Goal: Browse casually: Explore the website without a specific task or goal

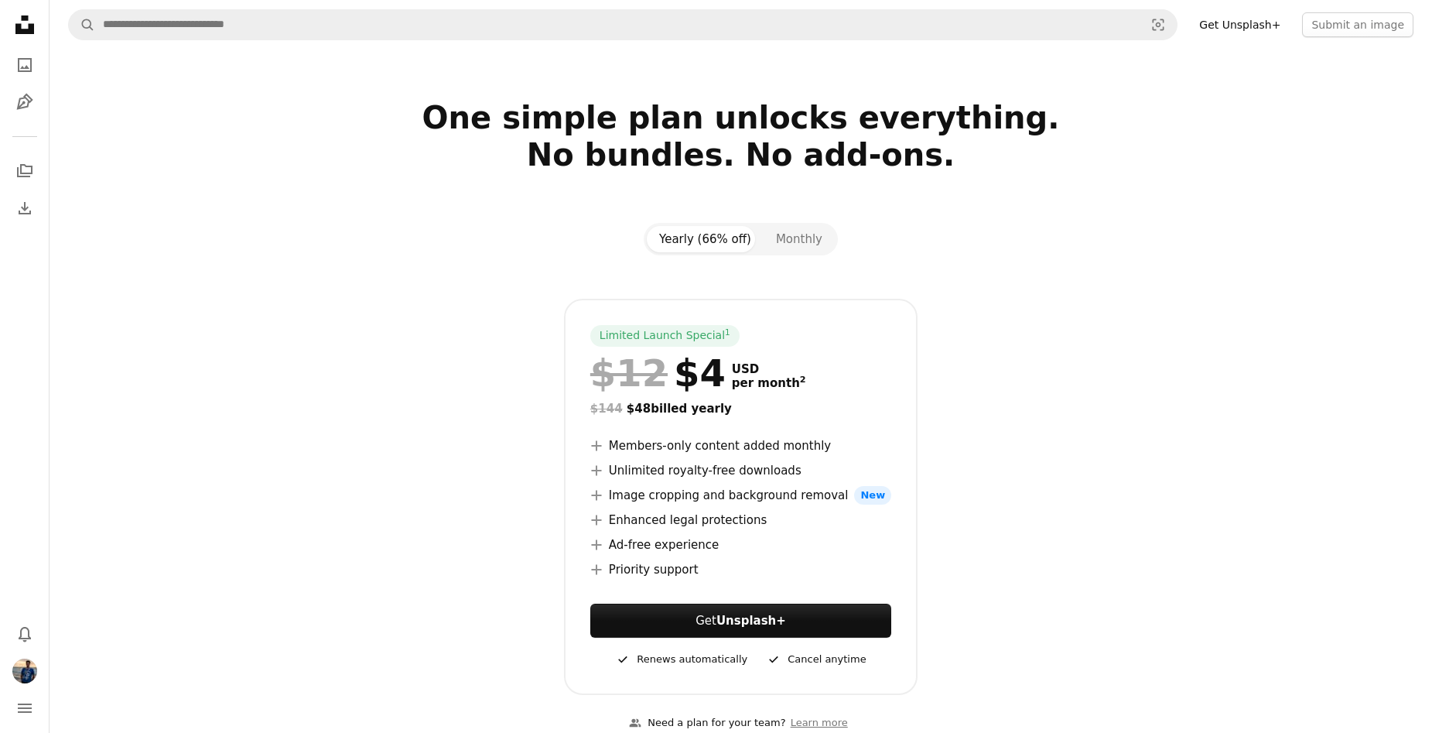
click at [21, 29] on icon at bounding box center [24, 24] width 19 height 19
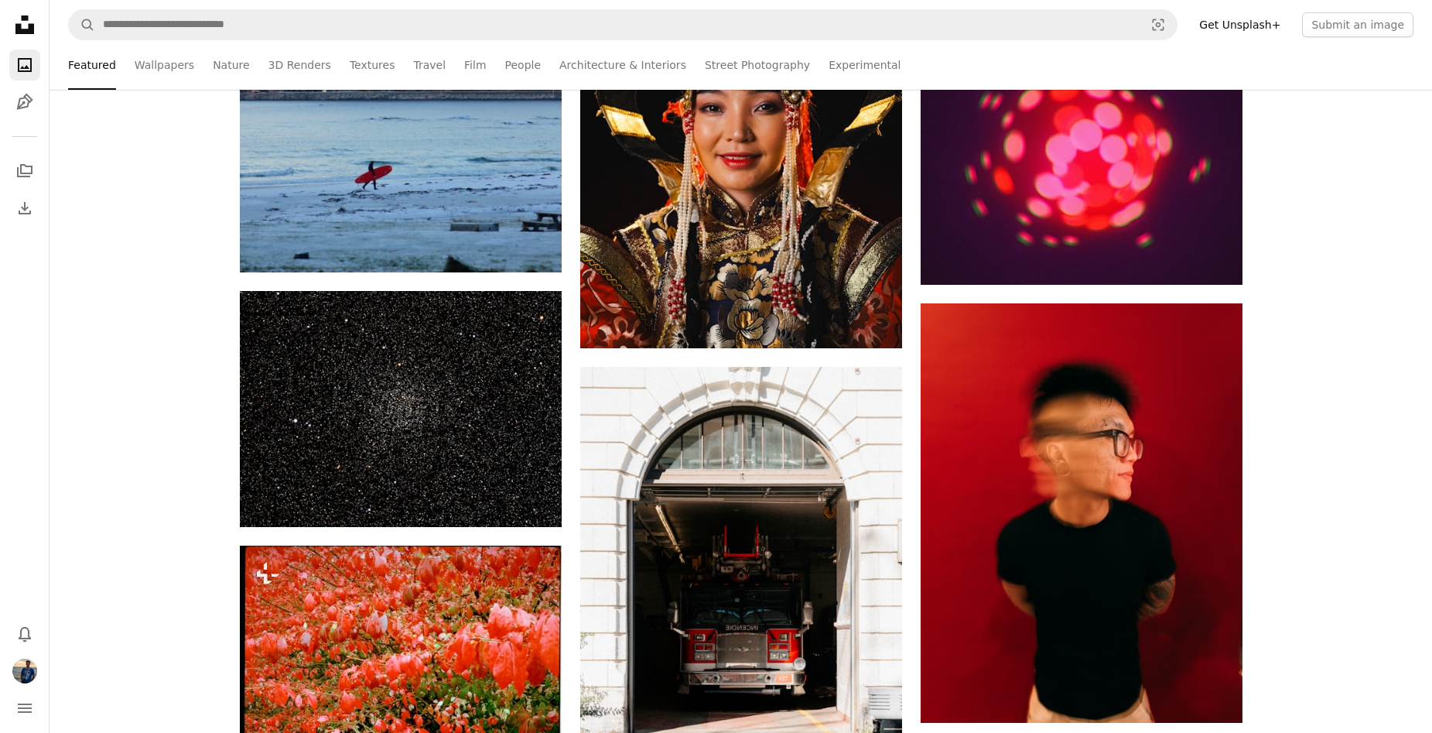
scroll to position [7118, 0]
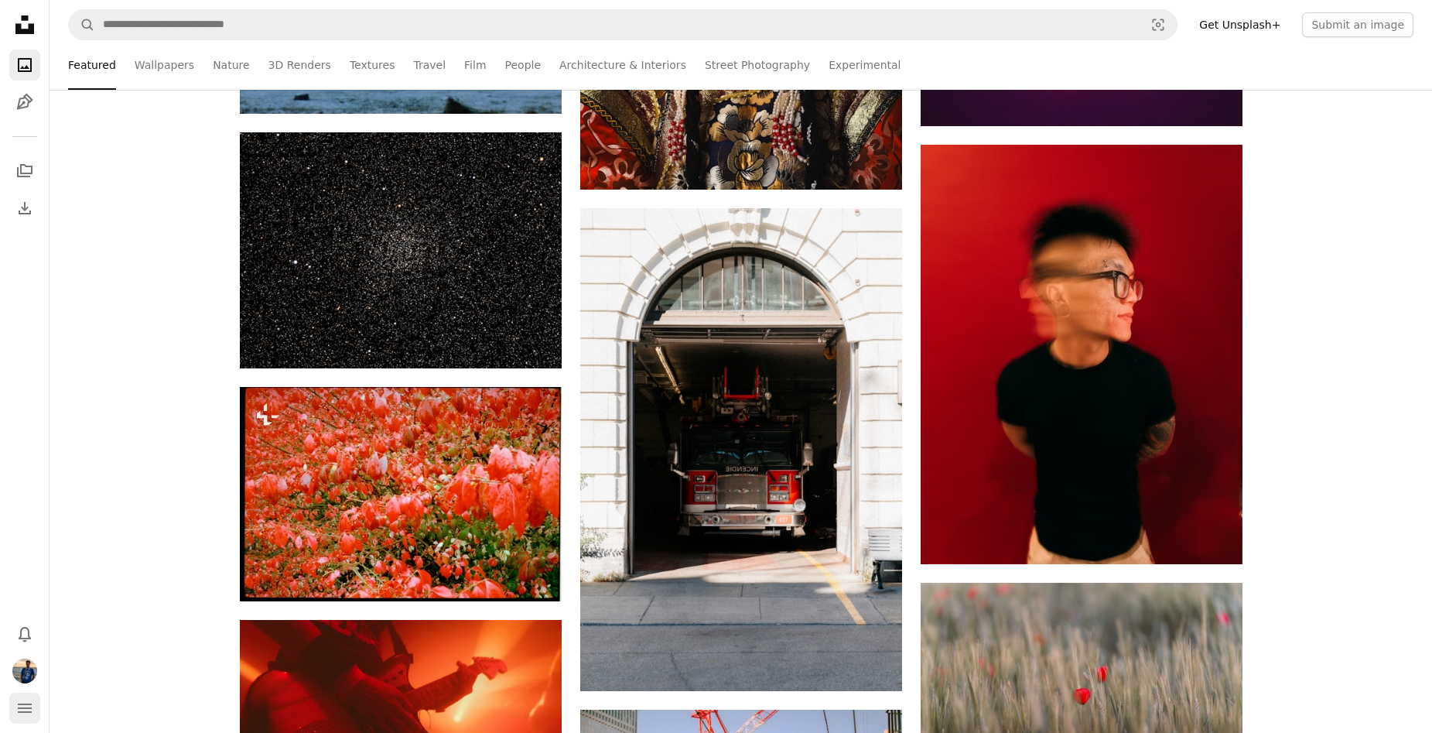
click at [21, 713] on icon "navigation menu" at bounding box center [24, 708] width 19 height 19
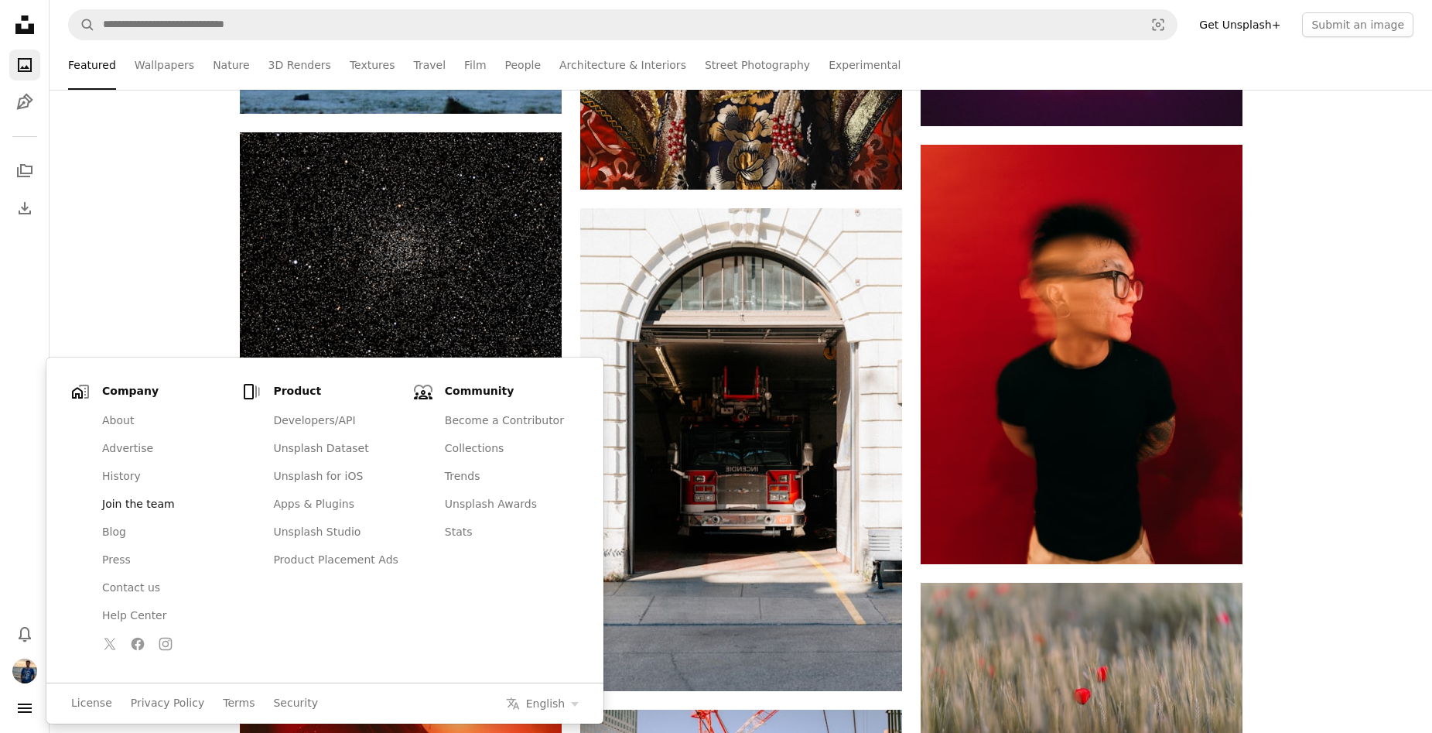
click at [128, 506] on link "Join the team" at bounding box center [164, 505] width 143 height 28
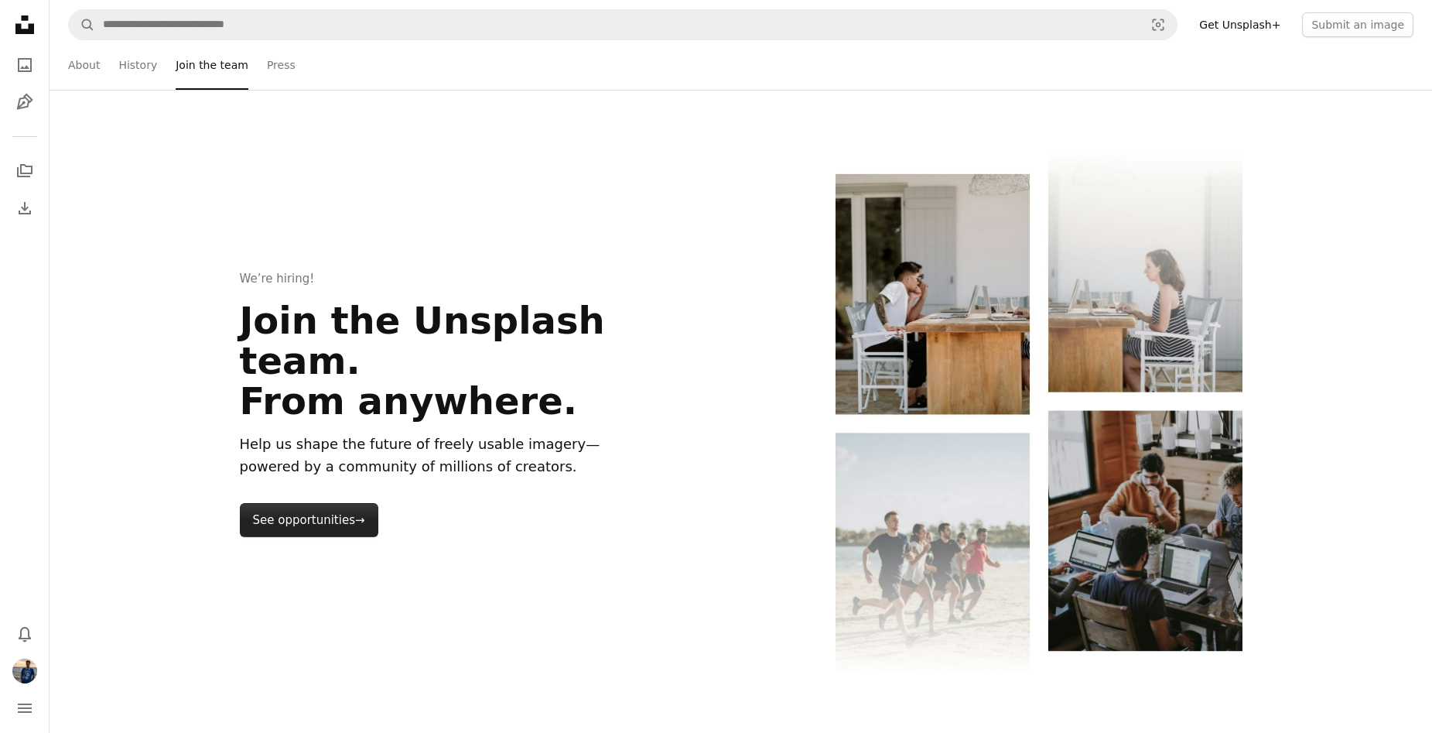
click at [316, 503] on link "See opportunities →" at bounding box center [309, 520] width 138 height 34
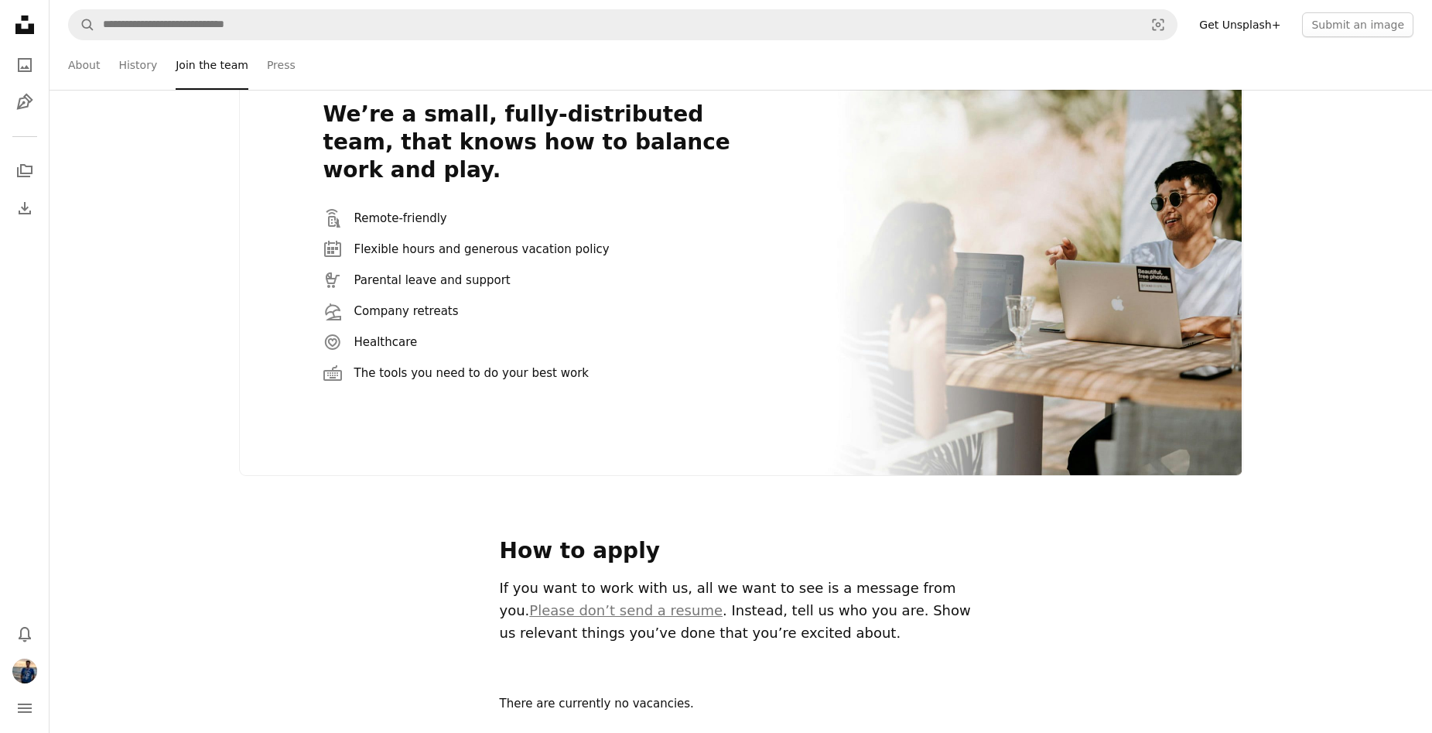
scroll to position [3709, 0]
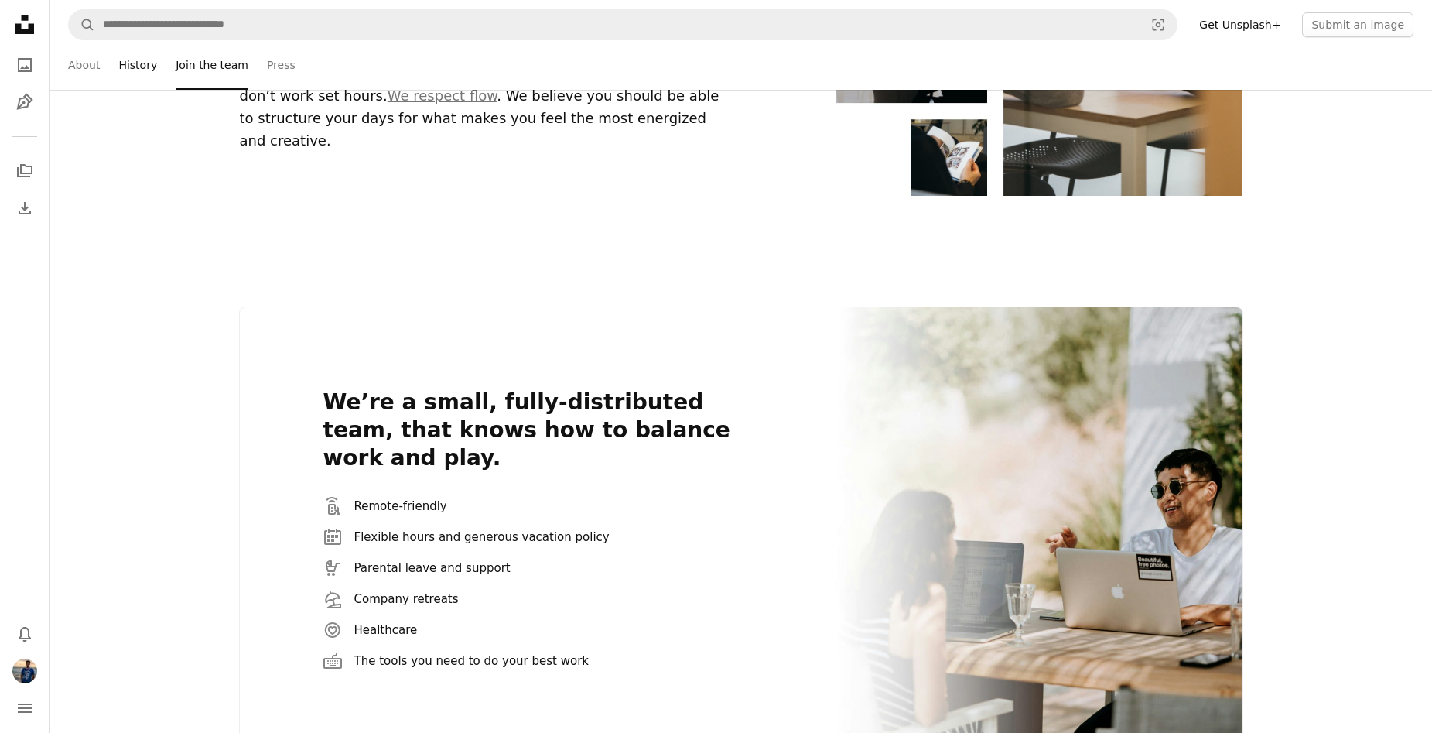
click at [130, 63] on link "History" at bounding box center [137, 65] width 39 height 50
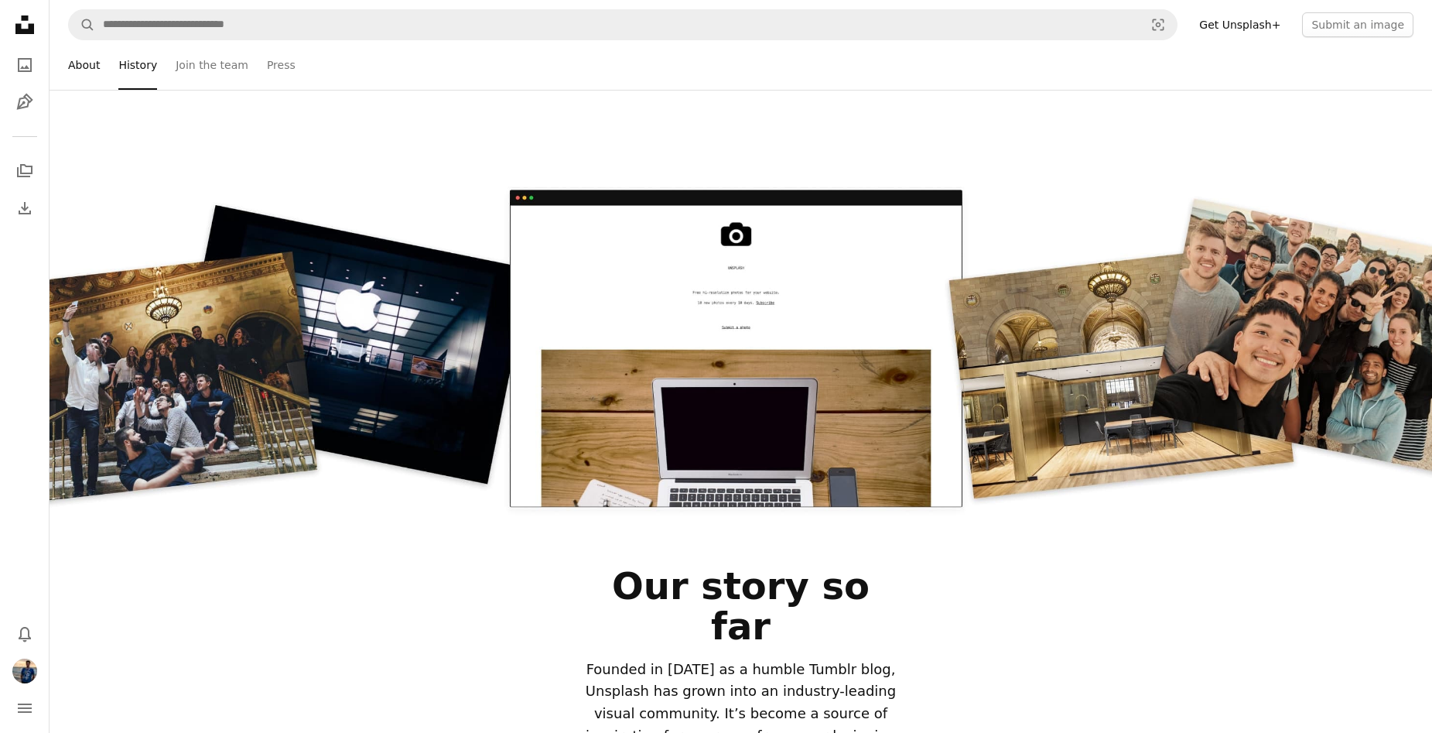
click at [86, 71] on link "About" at bounding box center [84, 65] width 32 height 50
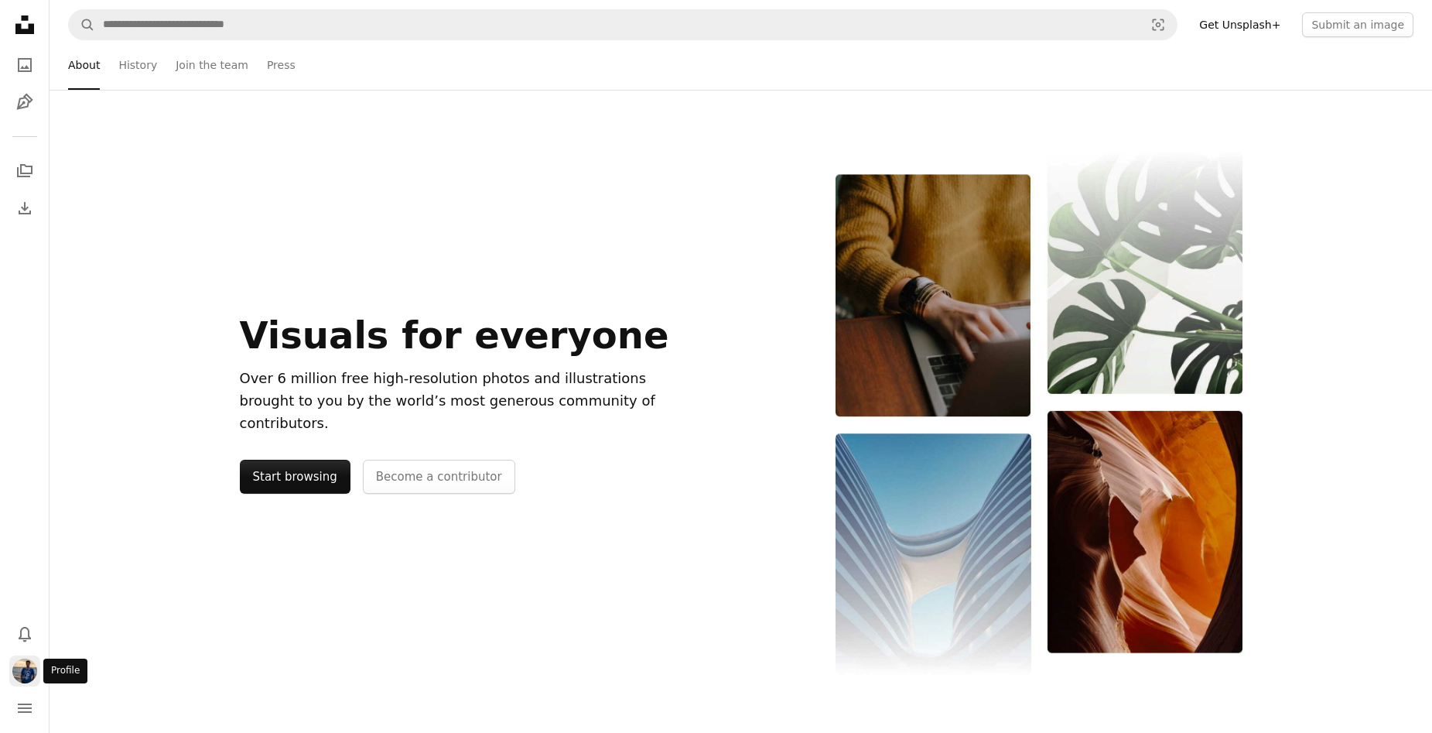
click at [19, 680] on img "Profile" at bounding box center [24, 670] width 25 height 25
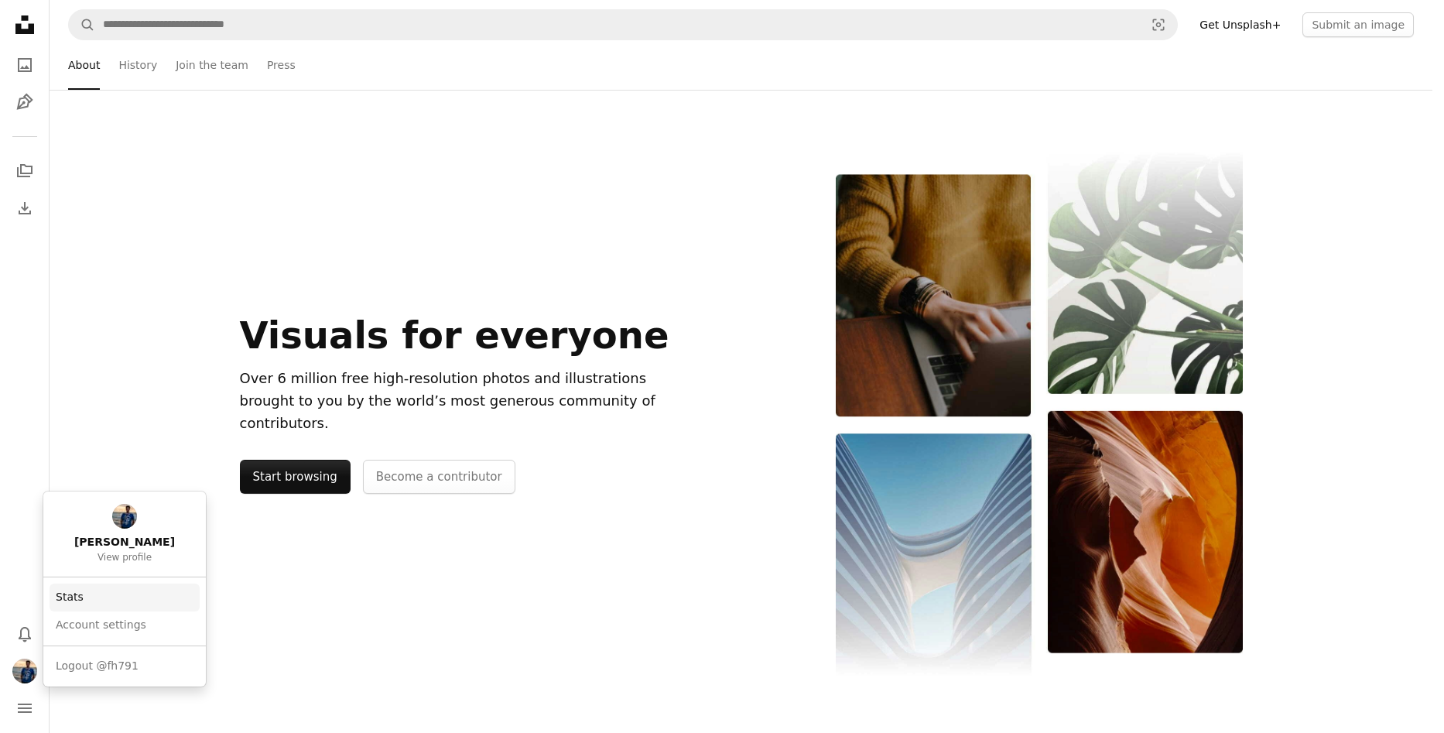
click at [69, 601] on link "Stats" at bounding box center [125, 597] width 150 height 28
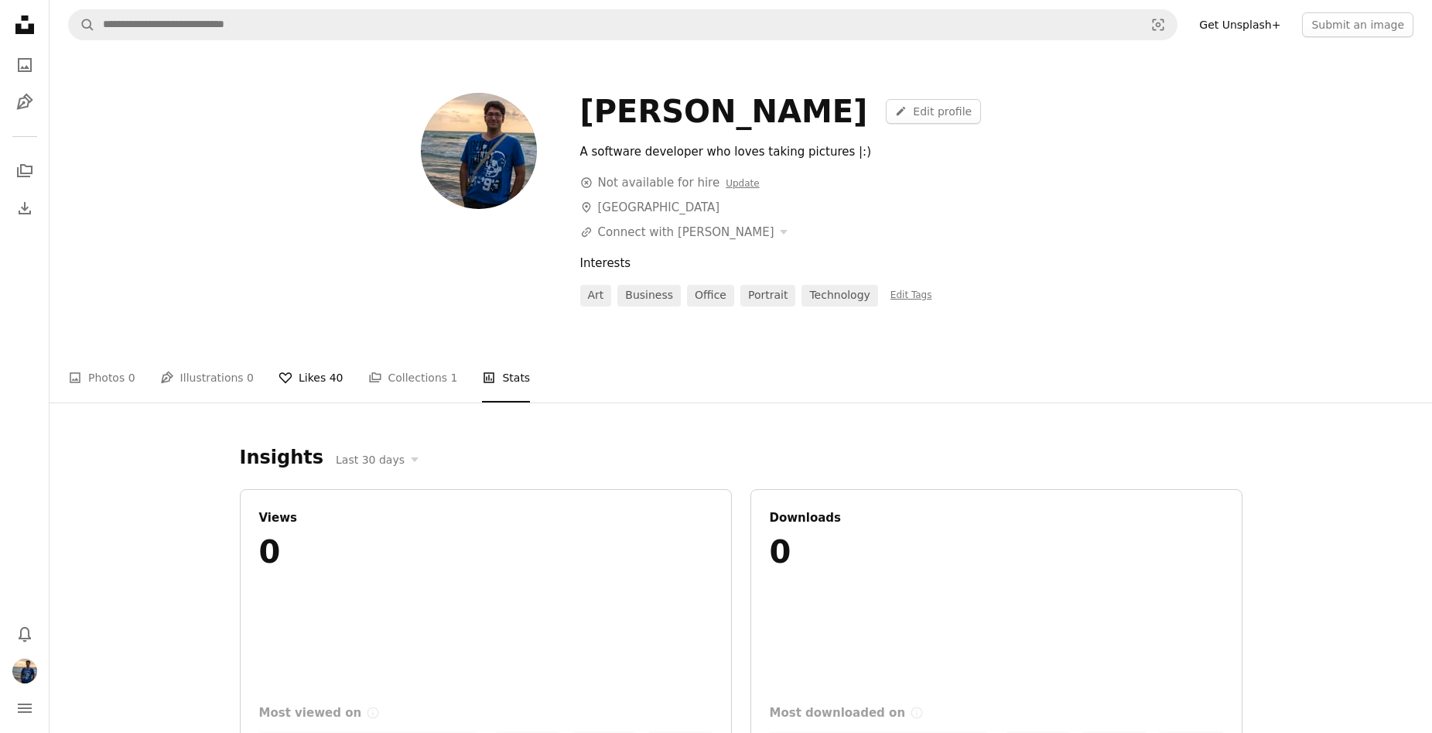
click at [313, 384] on link "A heart Likes 40" at bounding box center [311, 378] width 65 height 50
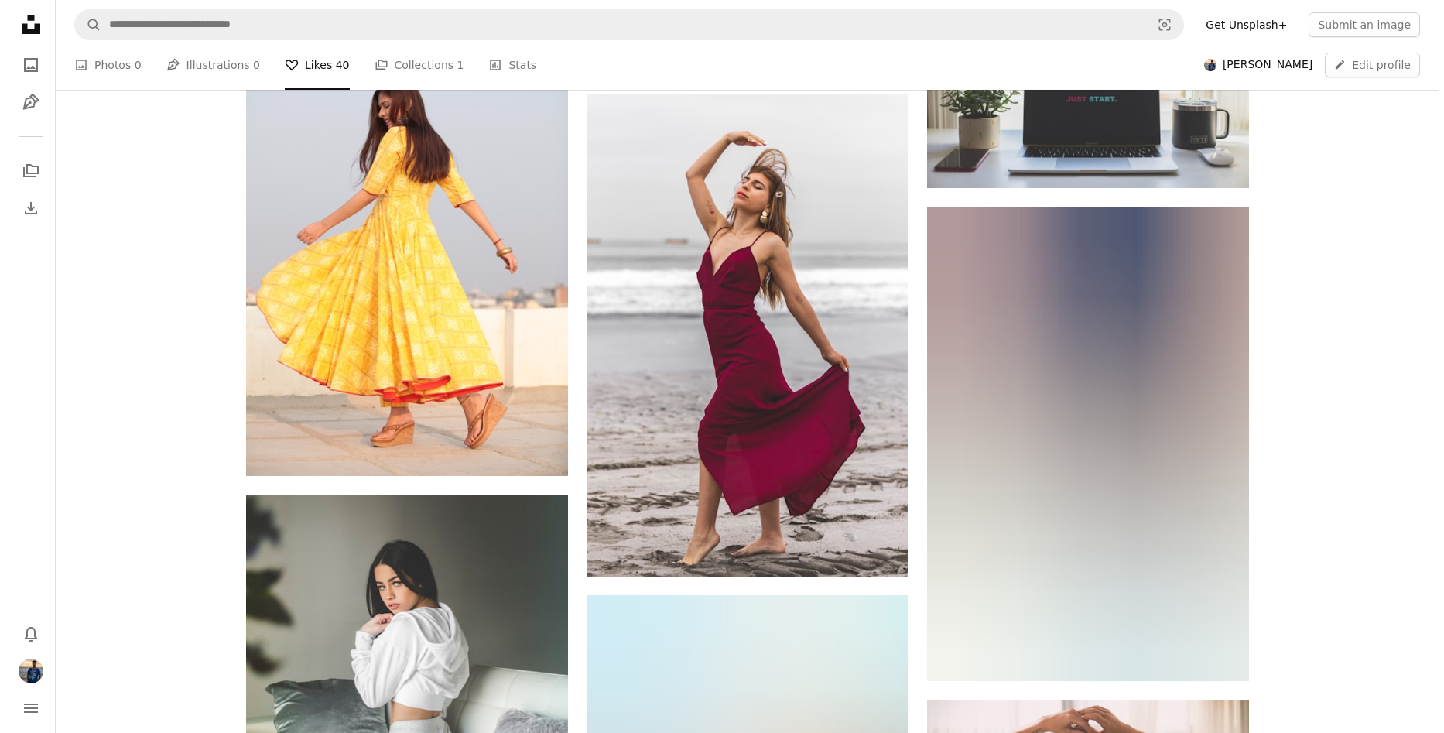
scroll to position [1780, 0]
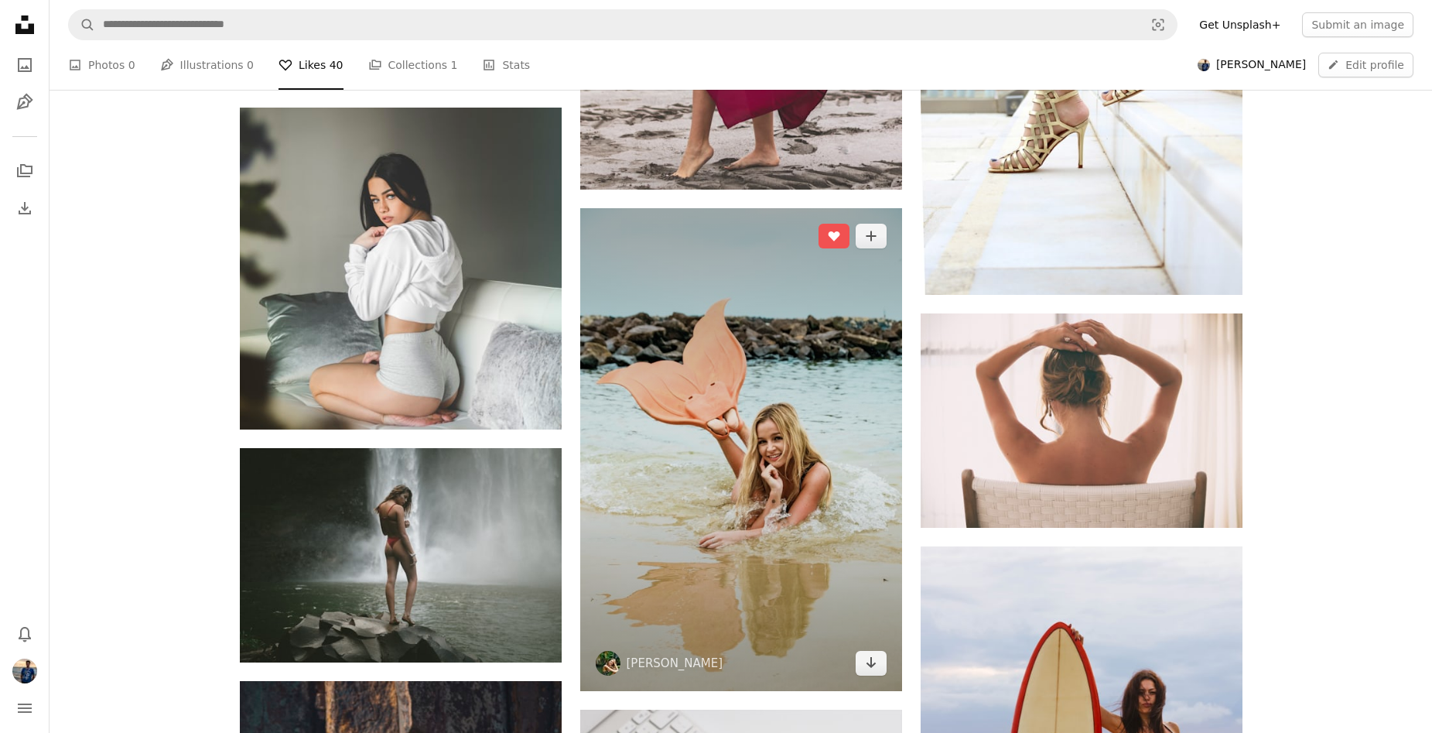
click at [772, 453] on img at bounding box center [741, 449] width 322 height 483
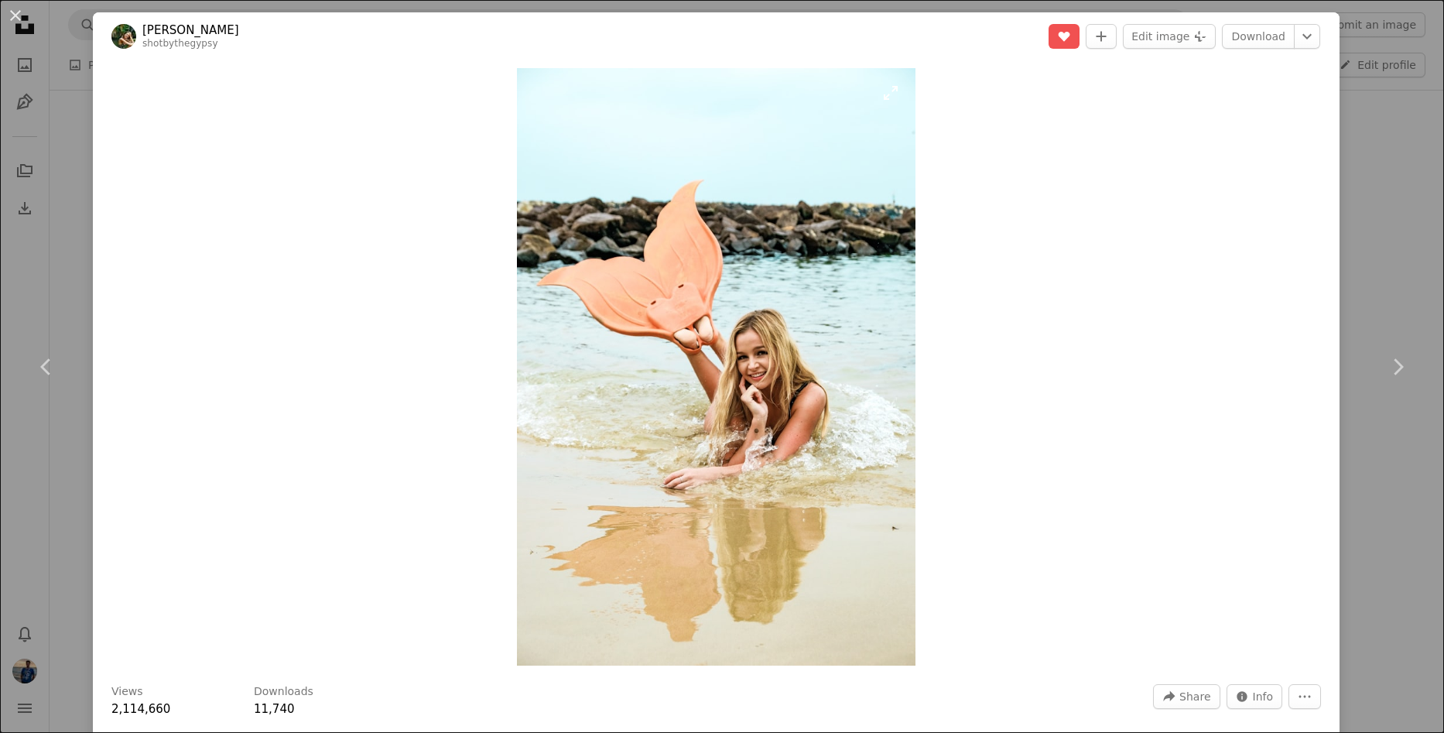
click at [693, 322] on img "Zoom in on this image" at bounding box center [716, 366] width 398 height 597
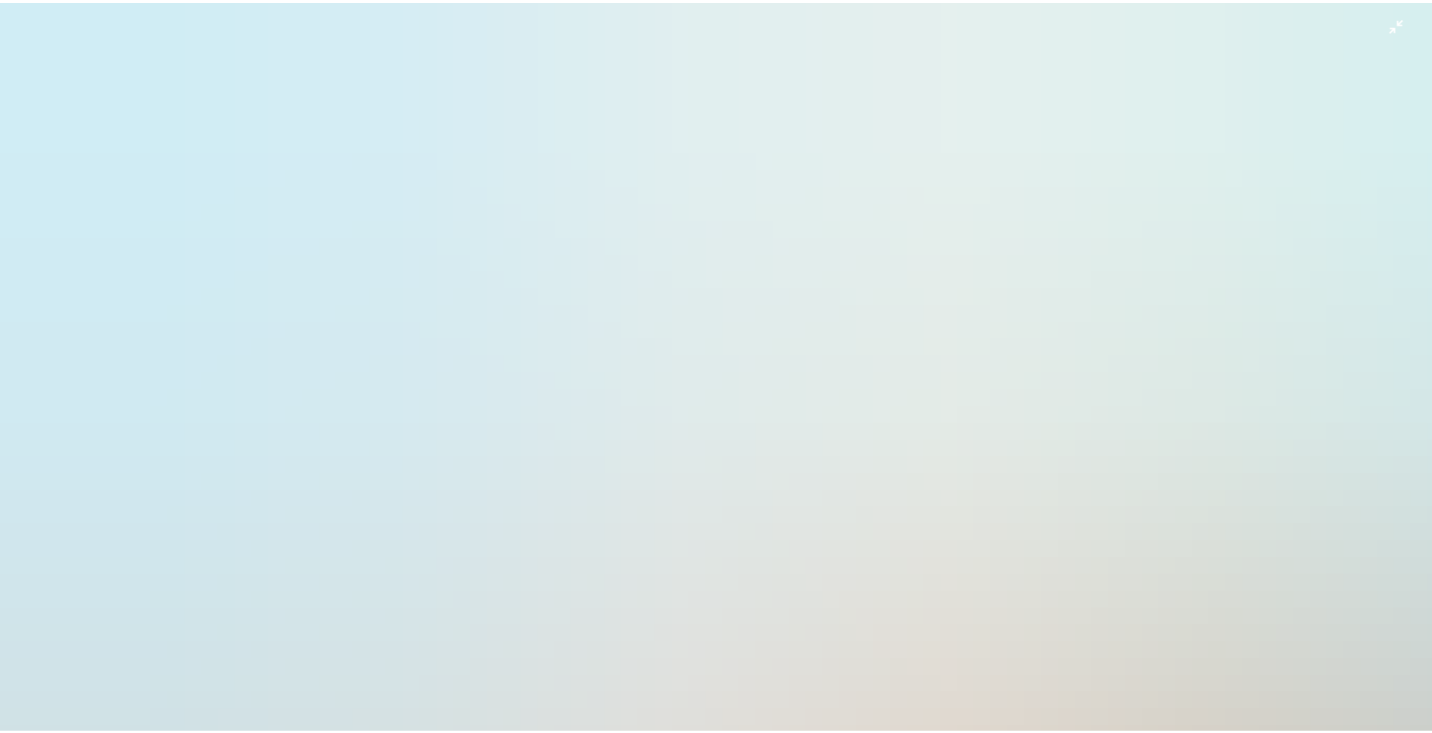
scroll to position [710, 0]
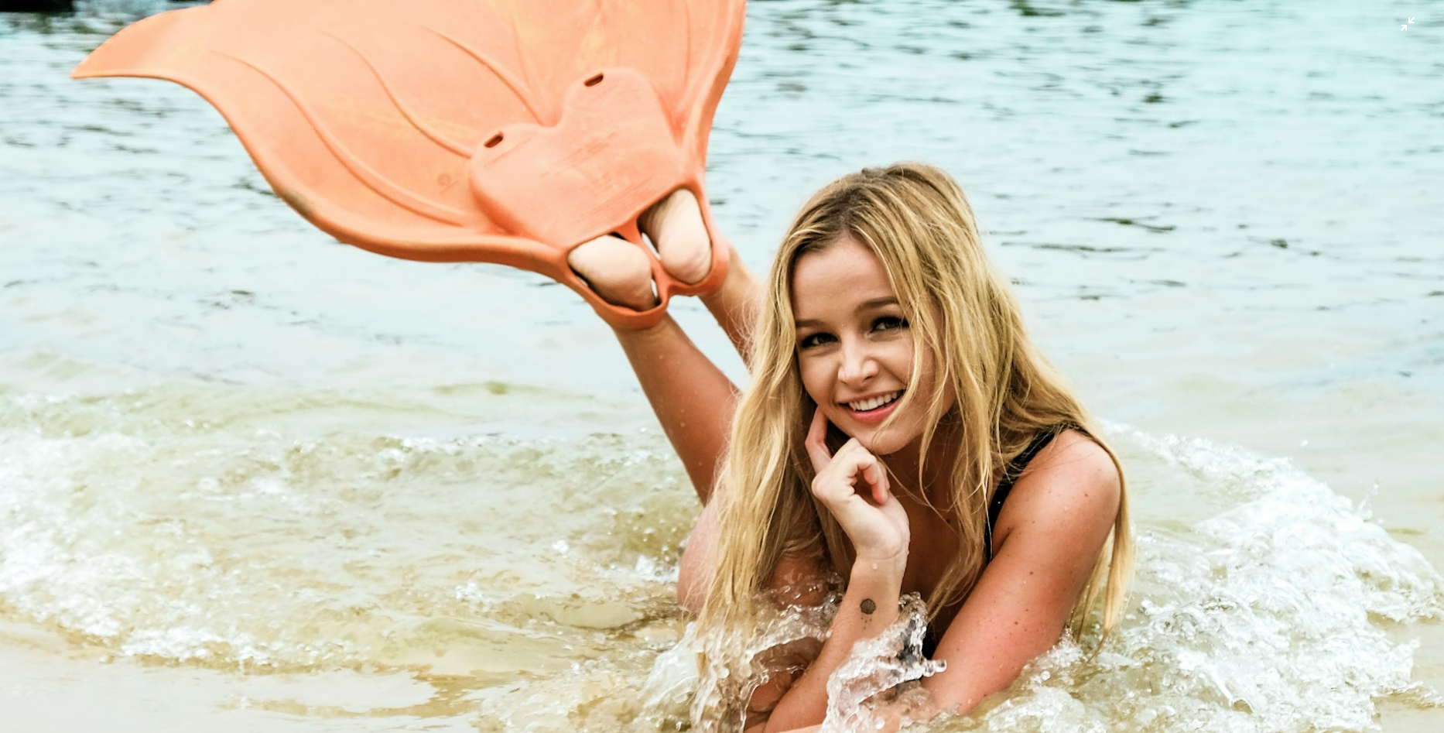
click at [638, 175] on img "Zoom out on this image" at bounding box center [721, 374] width 1445 height 2169
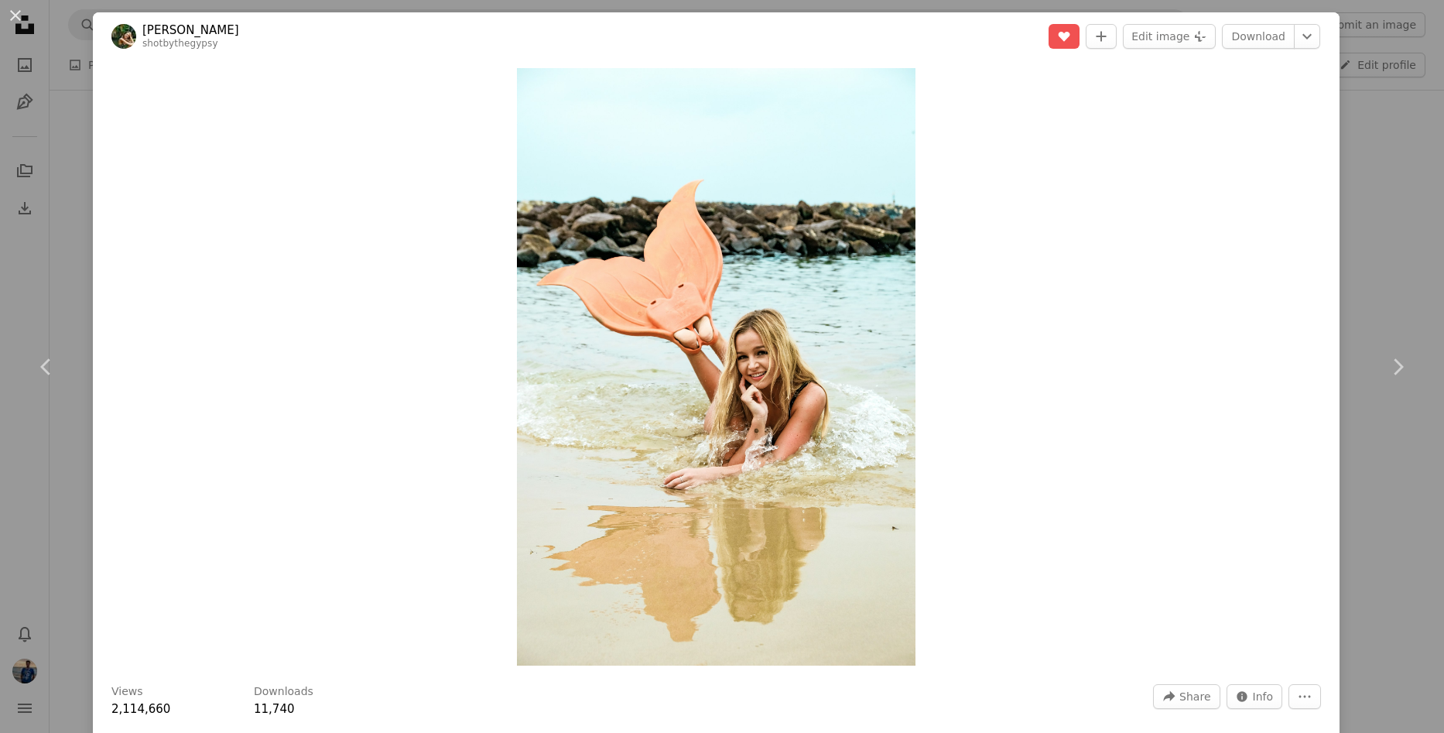
click at [39, 234] on div "An X shape Chevron left Chevron right [PERSON_NAME] shotbythegypsy A heart A pl…" at bounding box center [722, 366] width 1444 height 733
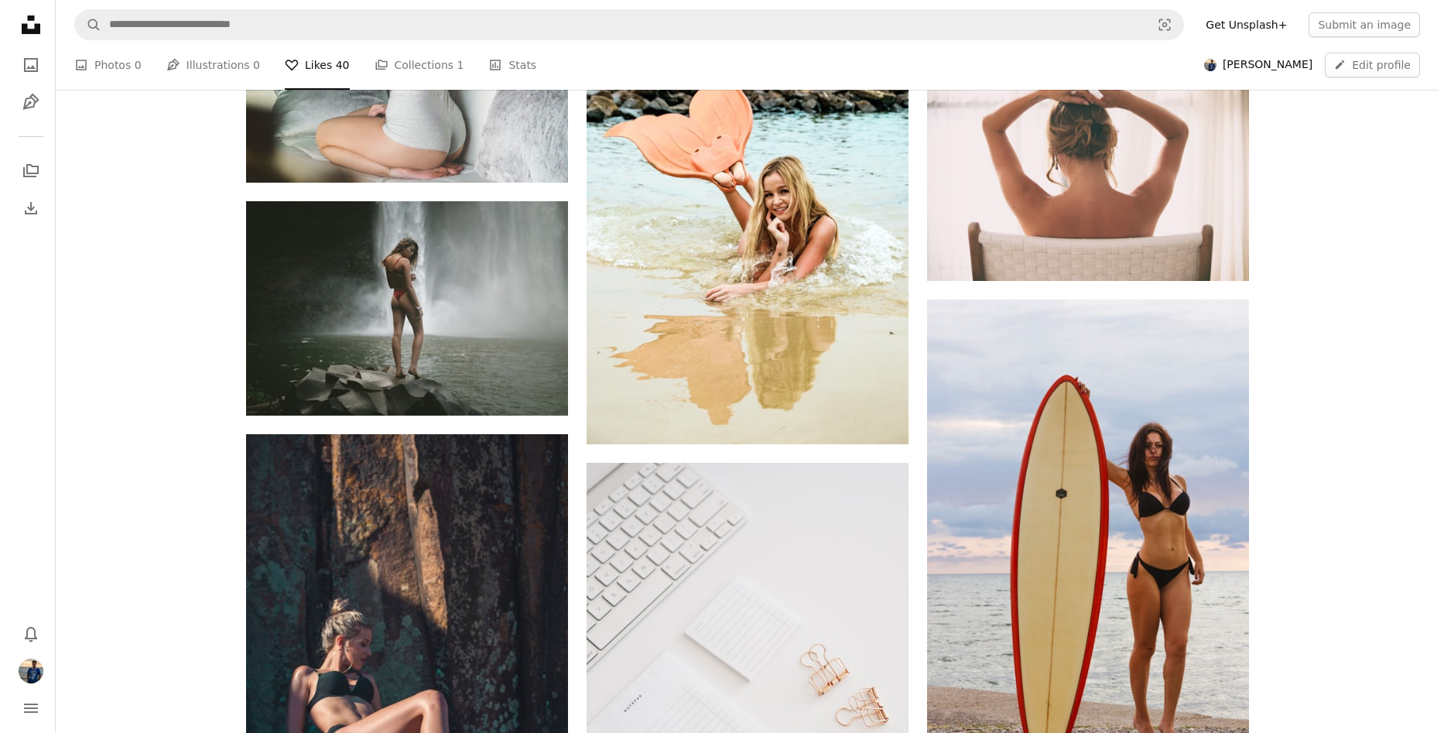
scroll to position [2321, 0]
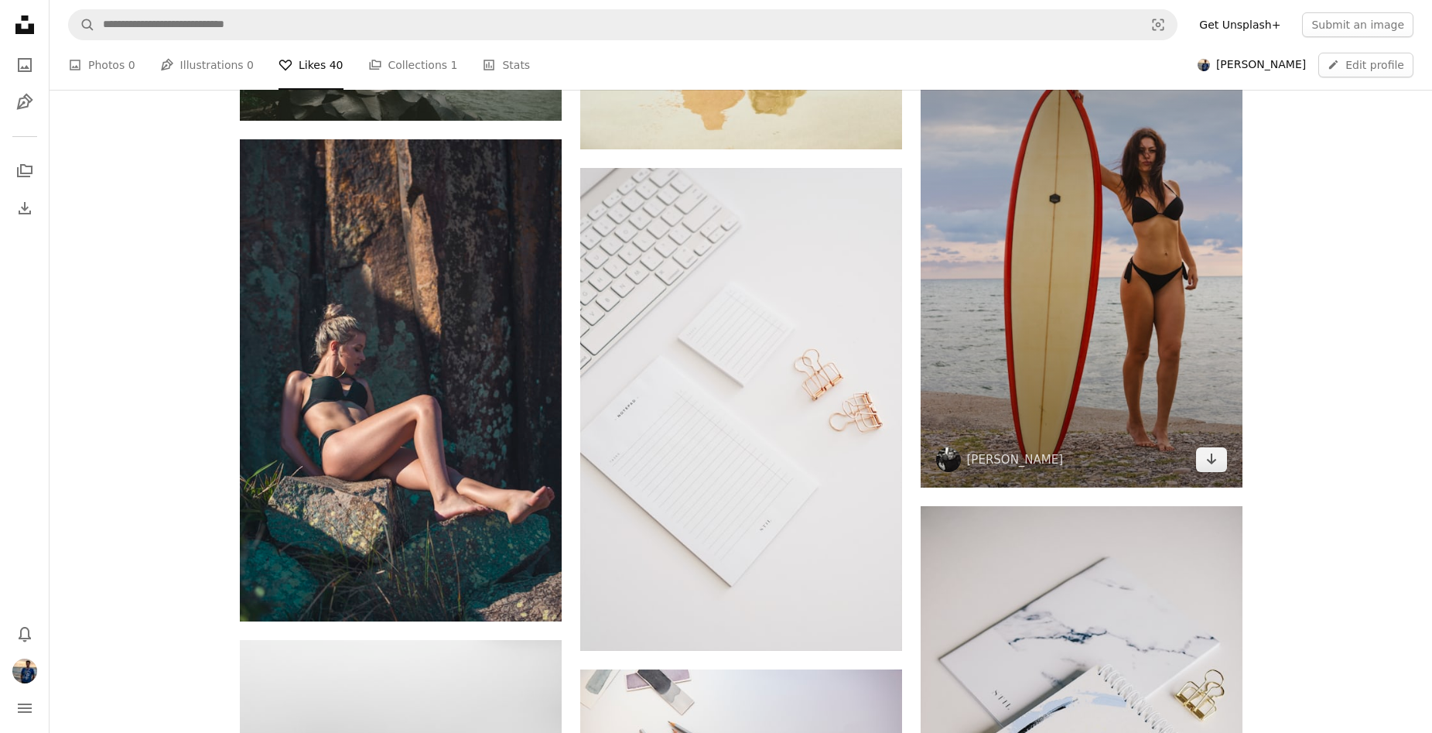
click at [1081, 288] on img at bounding box center [1082, 246] width 322 height 483
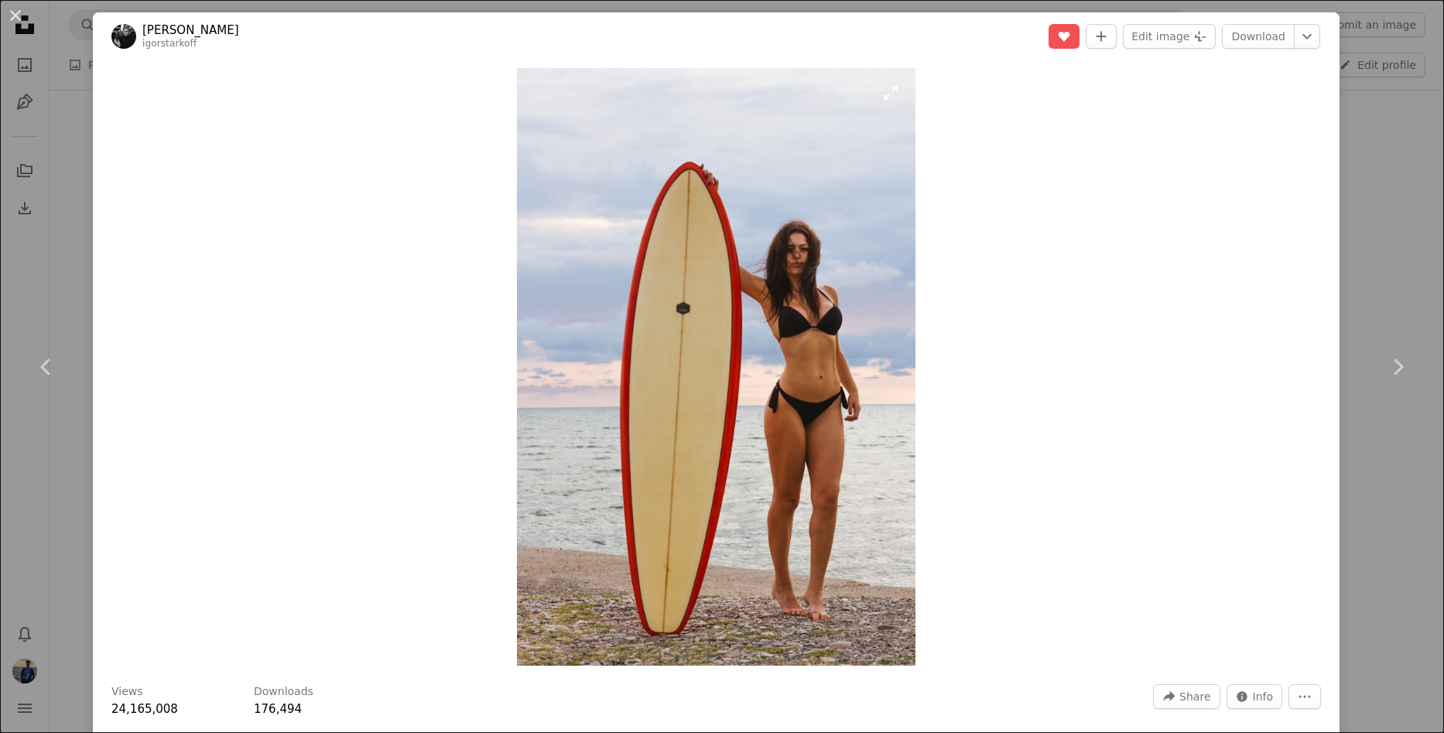
click at [756, 344] on img "Zoom in on this image" at bounding box center [716, 366] width 398 height 597
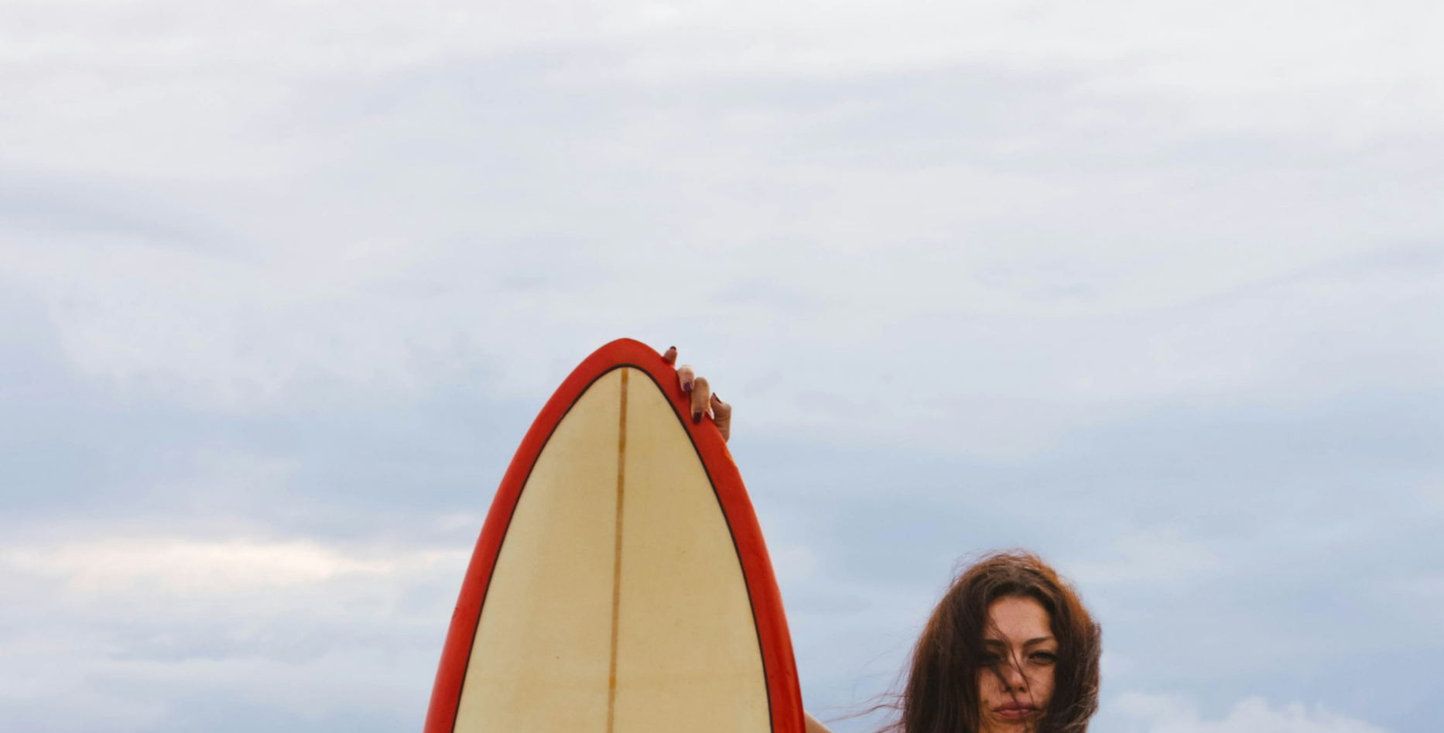
scroll to position [710, 0]
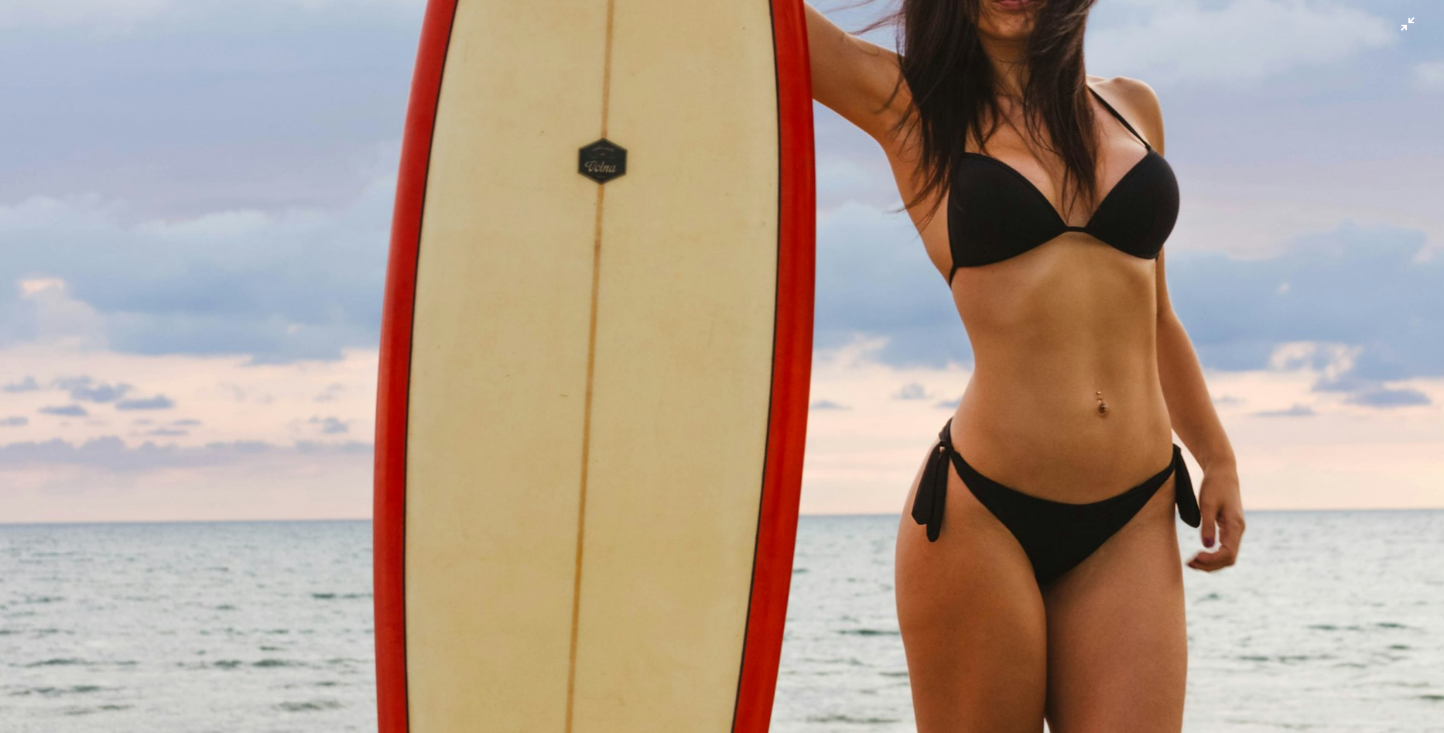
click at [886, 446] on img "Zoom out on this image" at bounding box center [721, 374] width 1445 height 2169
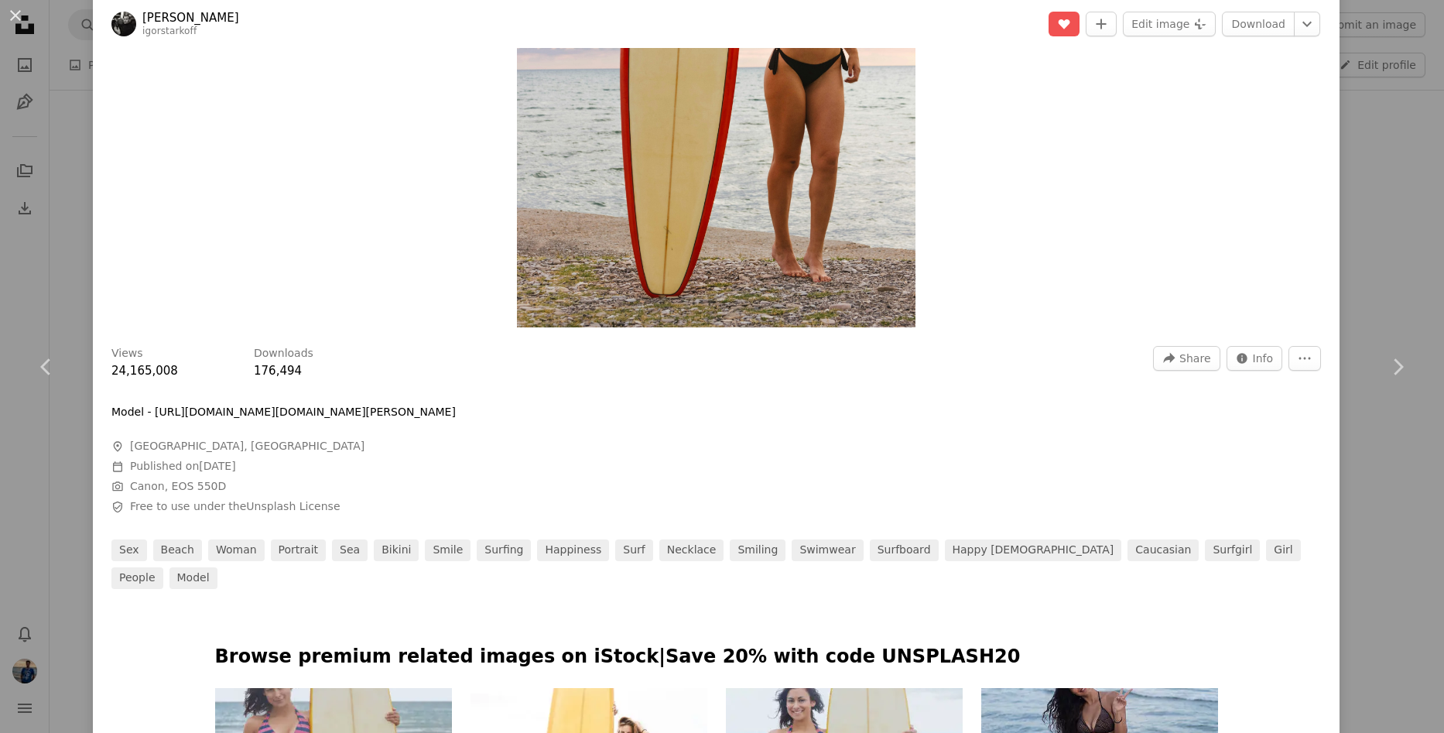
scroll to position [542, 0]
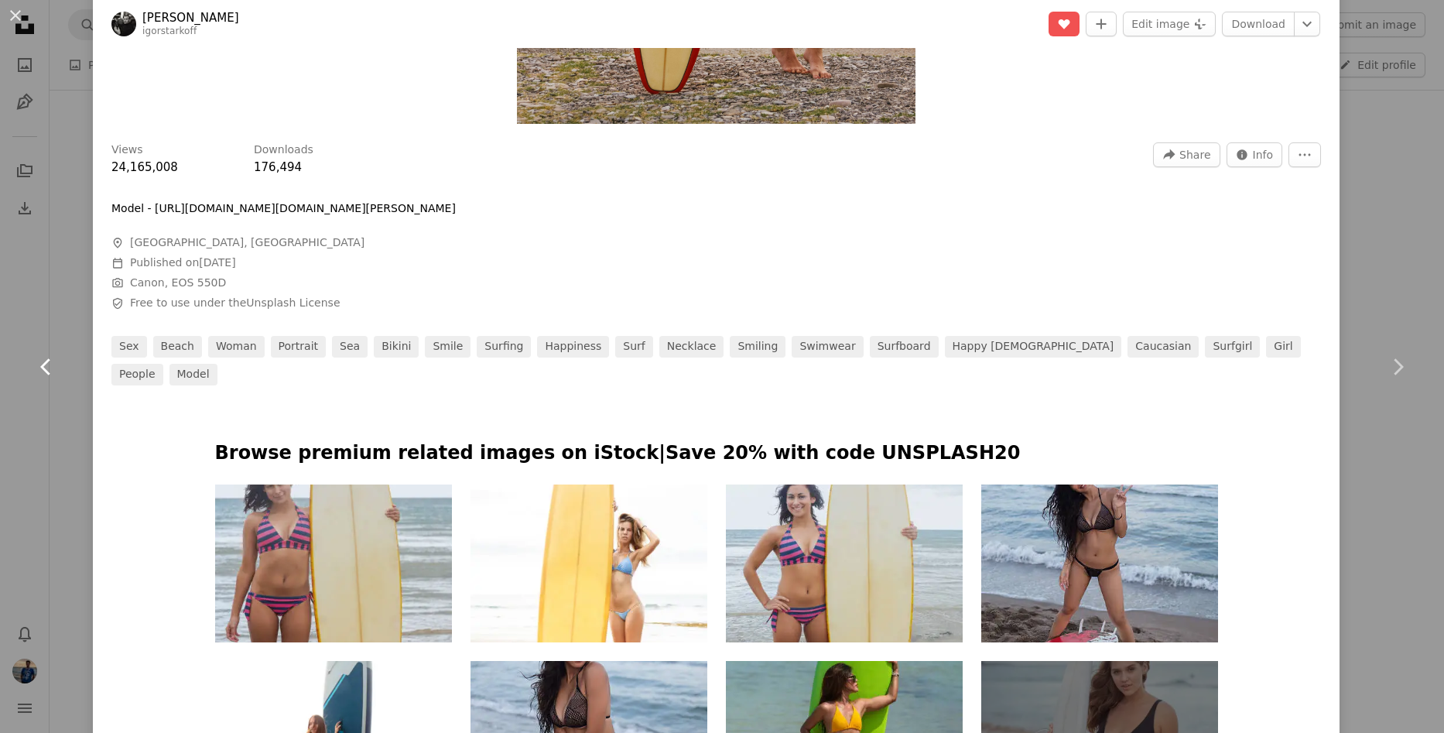
click at [41, 433] on link "Chevron left" at bounding box center [46, 366] width 93 height 149
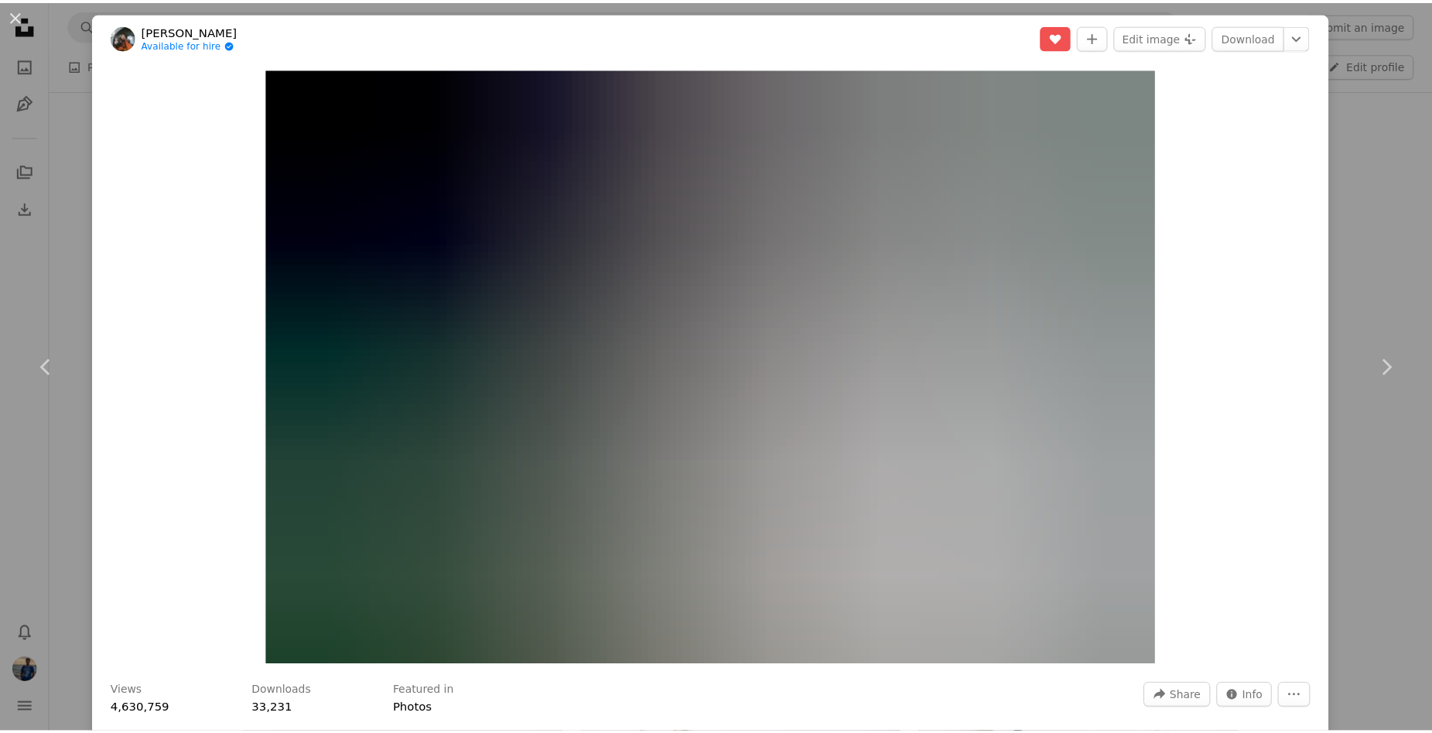
scroll to position [542, 0]
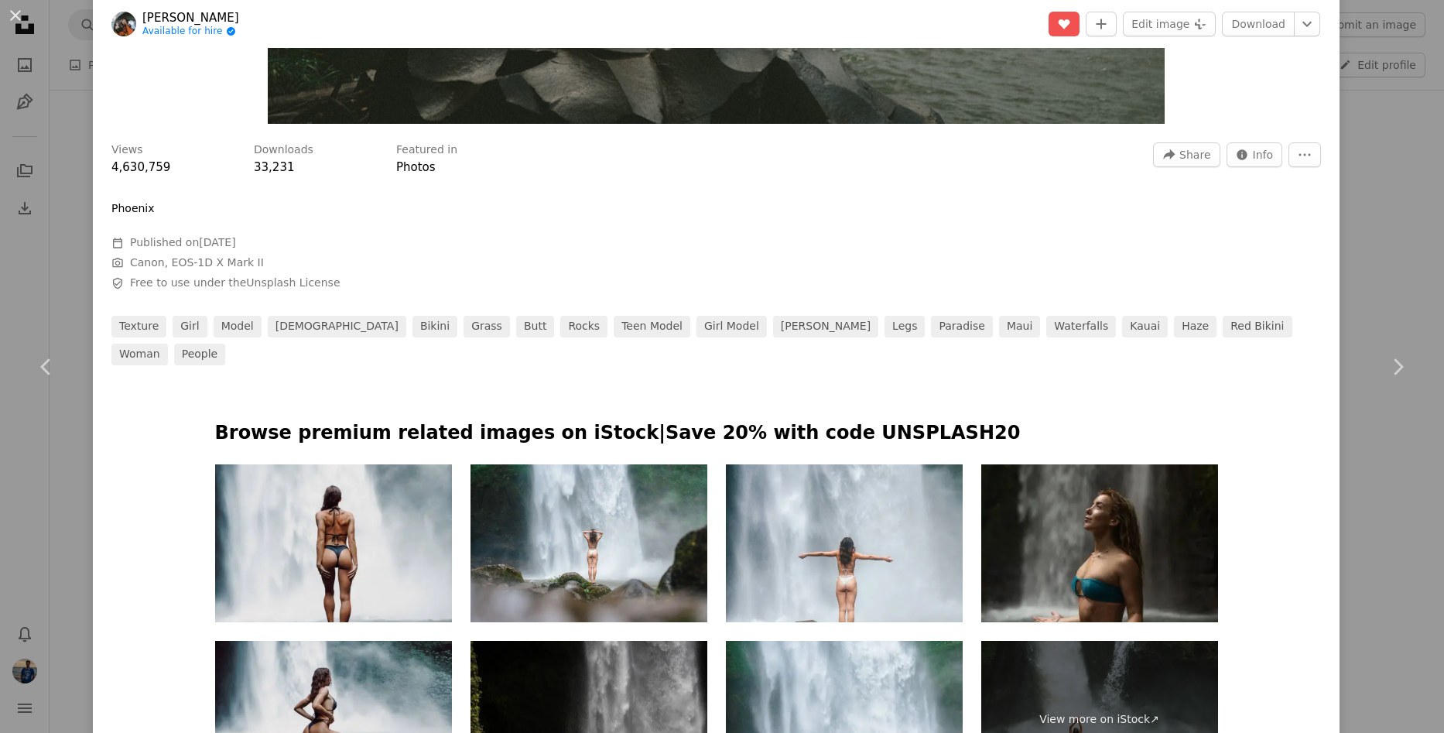
click at [43, 468] on div "An X shape Chevron left Chevron right [PERSON_NAME] Available for hire A checkm…" at bounding box center [722, 366] width 1444 height 733
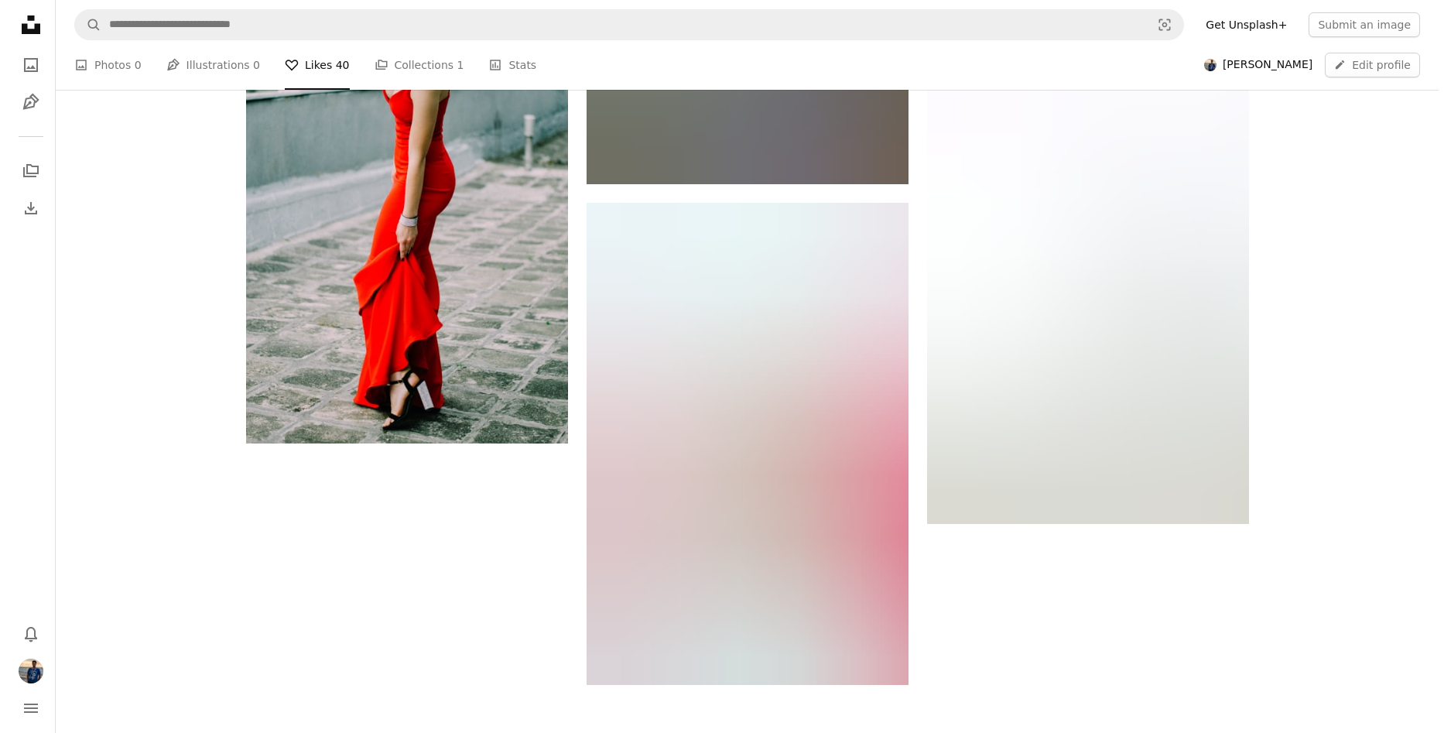
scroll to position [4023, 0]
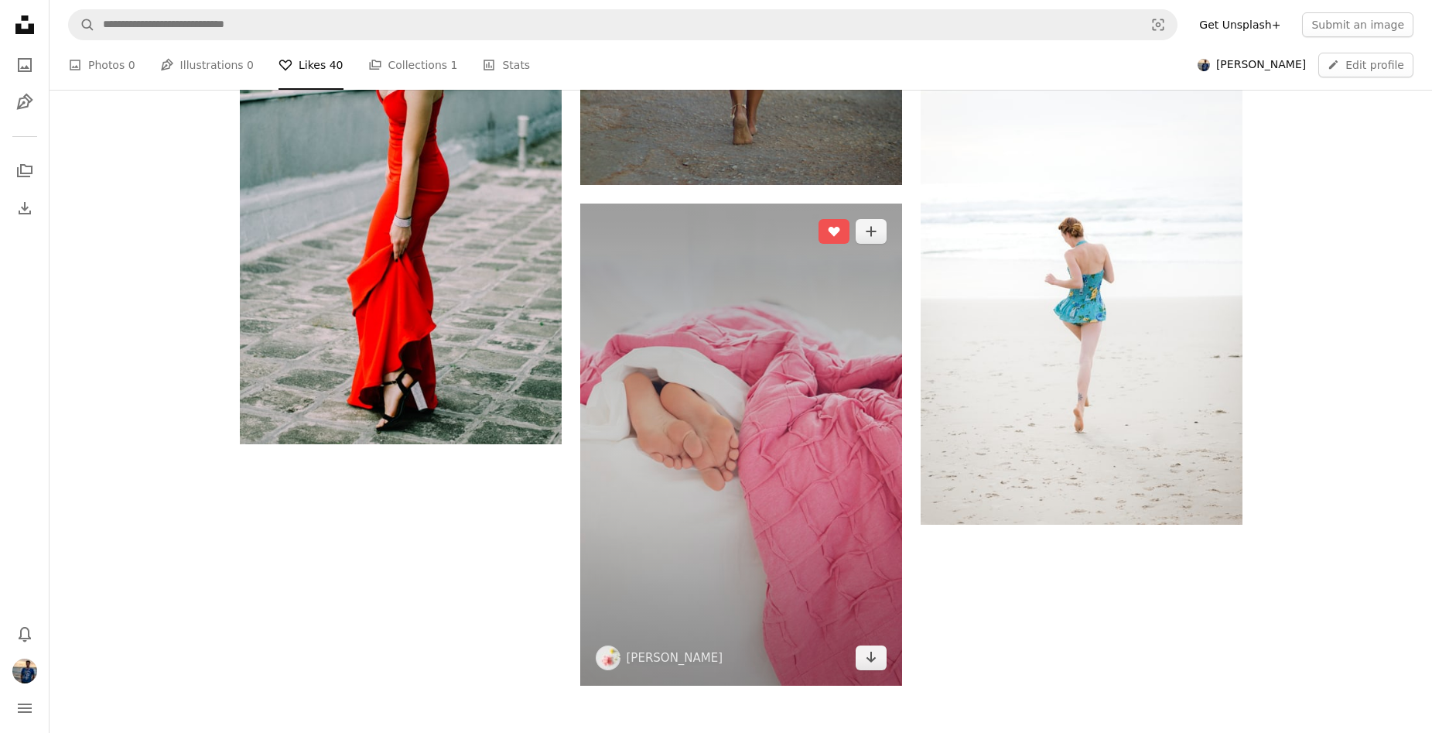
click at [675, 429] on img at bounding box center [741, 444] width 322 height 482
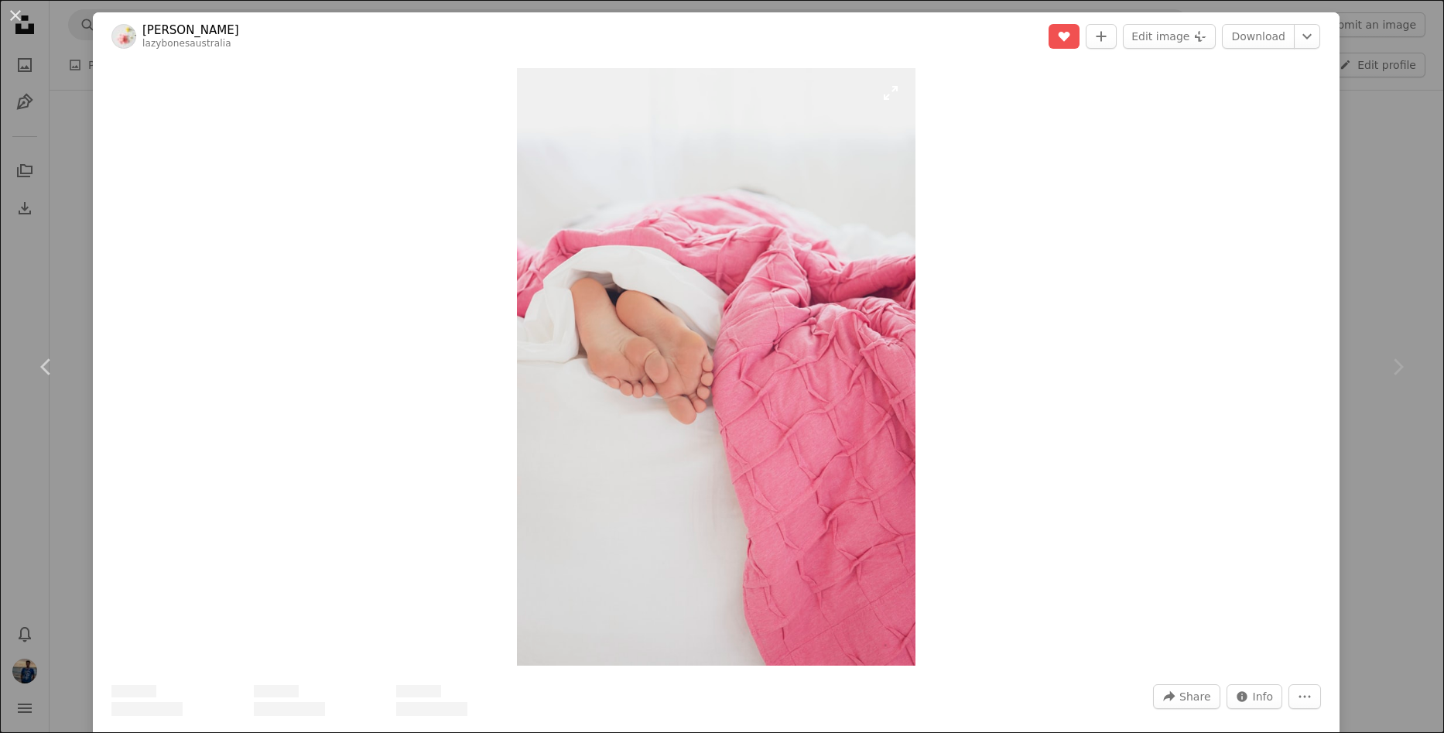
click at [682, 371] on img "Zoom in on this image" at bounding box center [716, 366] width 398 height 597
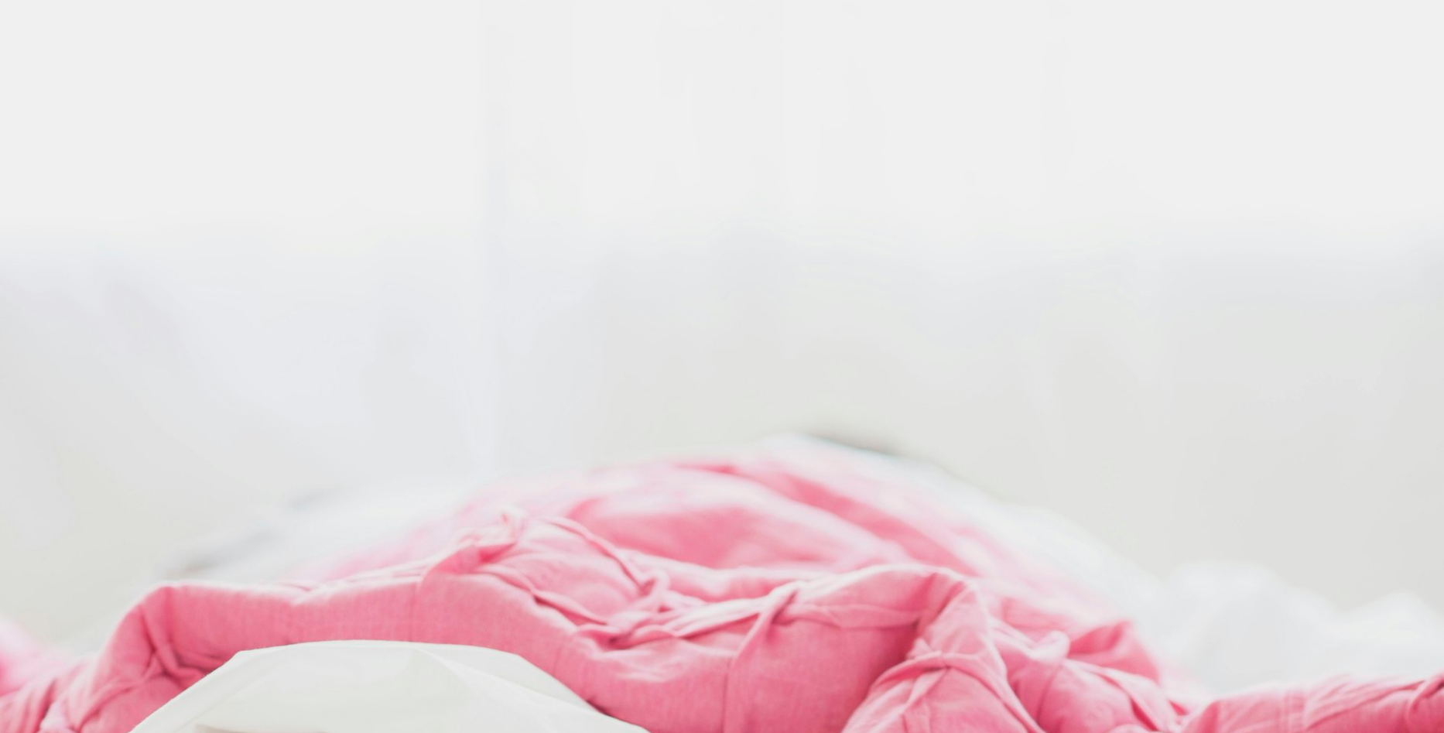
scroll to position [707, 0]
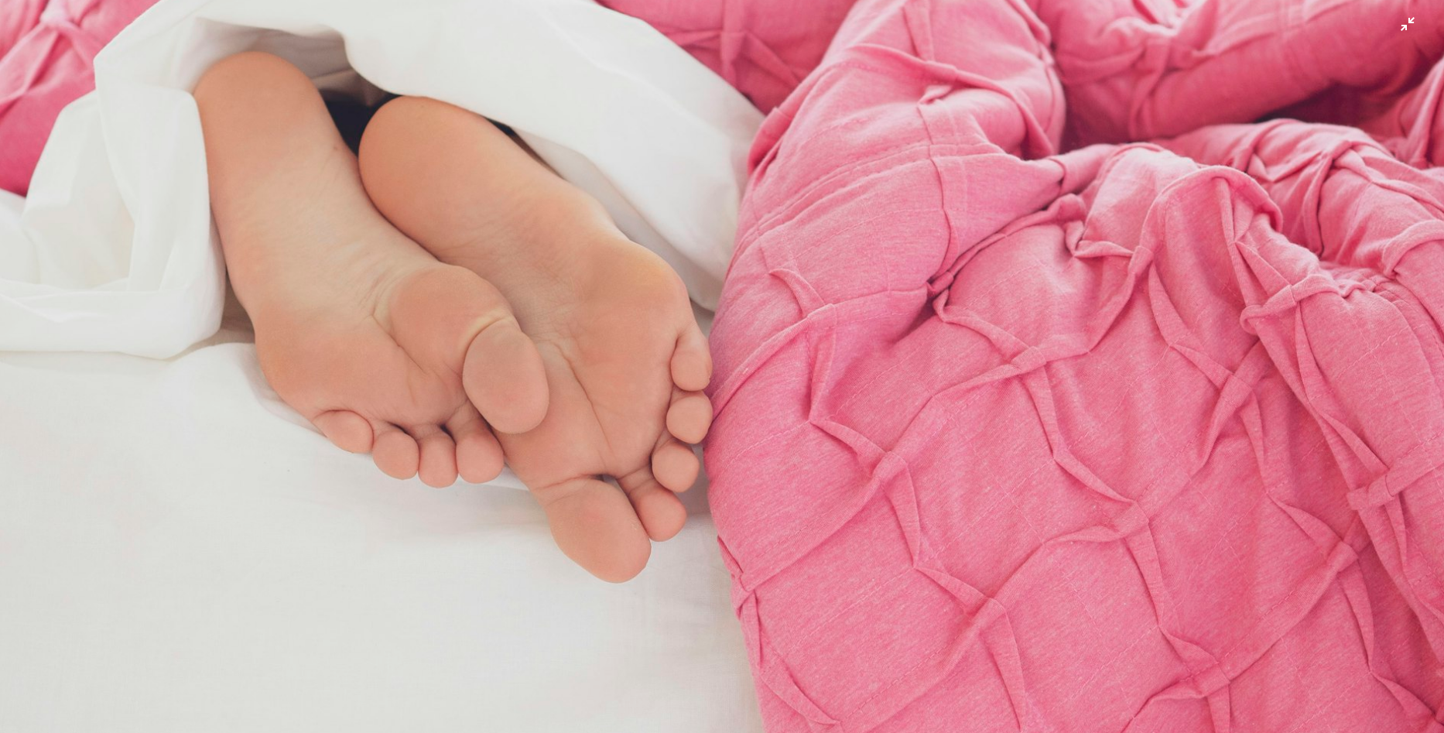
click at [413, 280] on img "Zoom out on this image" at bounding box center [721, 374] width 1445 height 2165
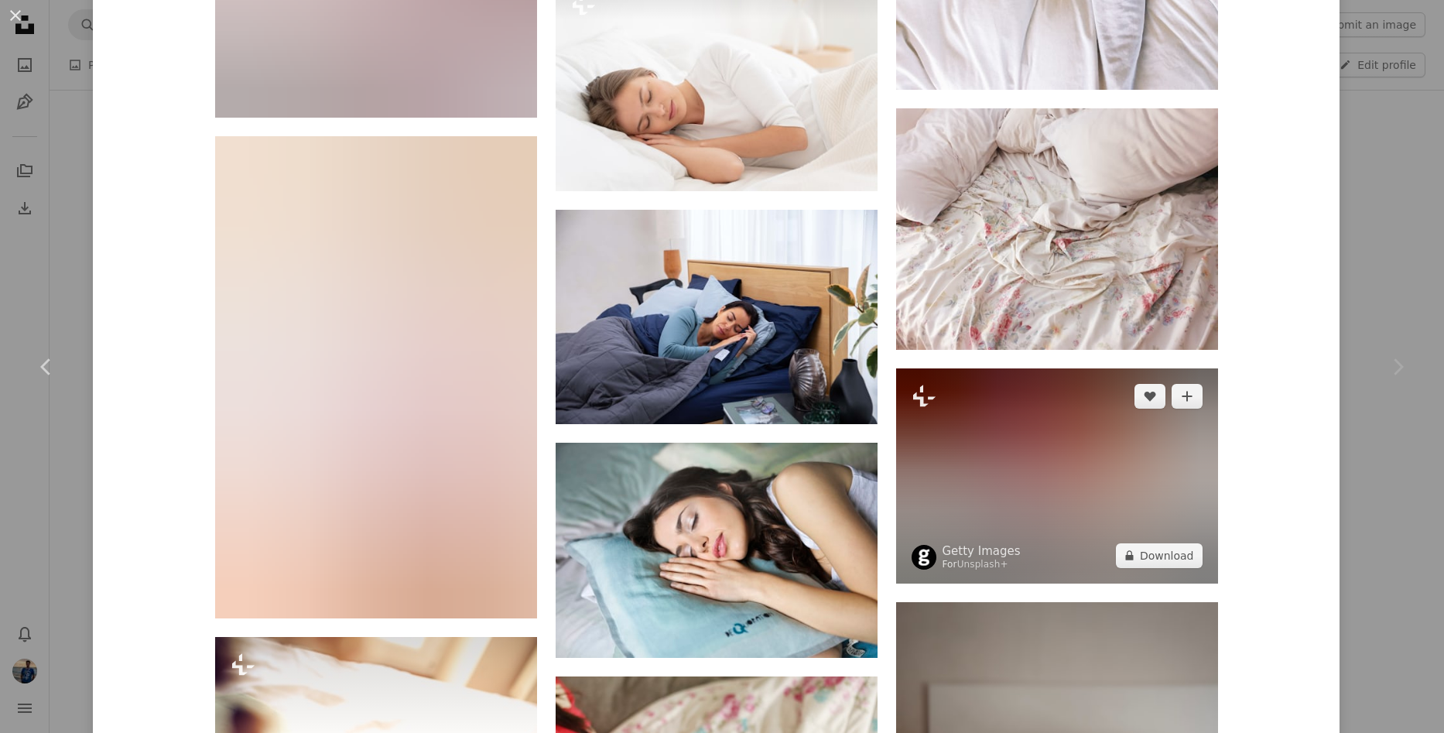
scroll to position [4720, 0]
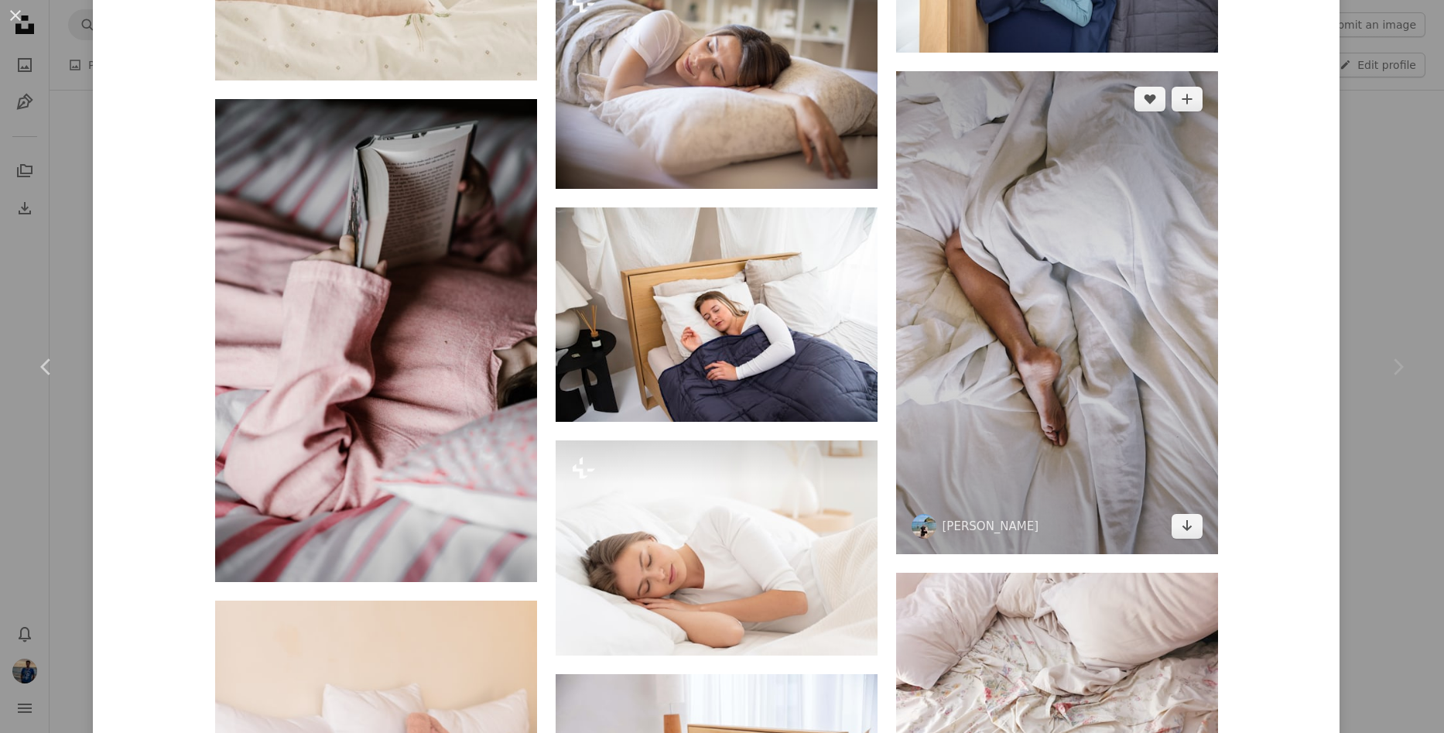
click at [1036, 327] on img at bounding box center [1057, 312] width 322 height 483
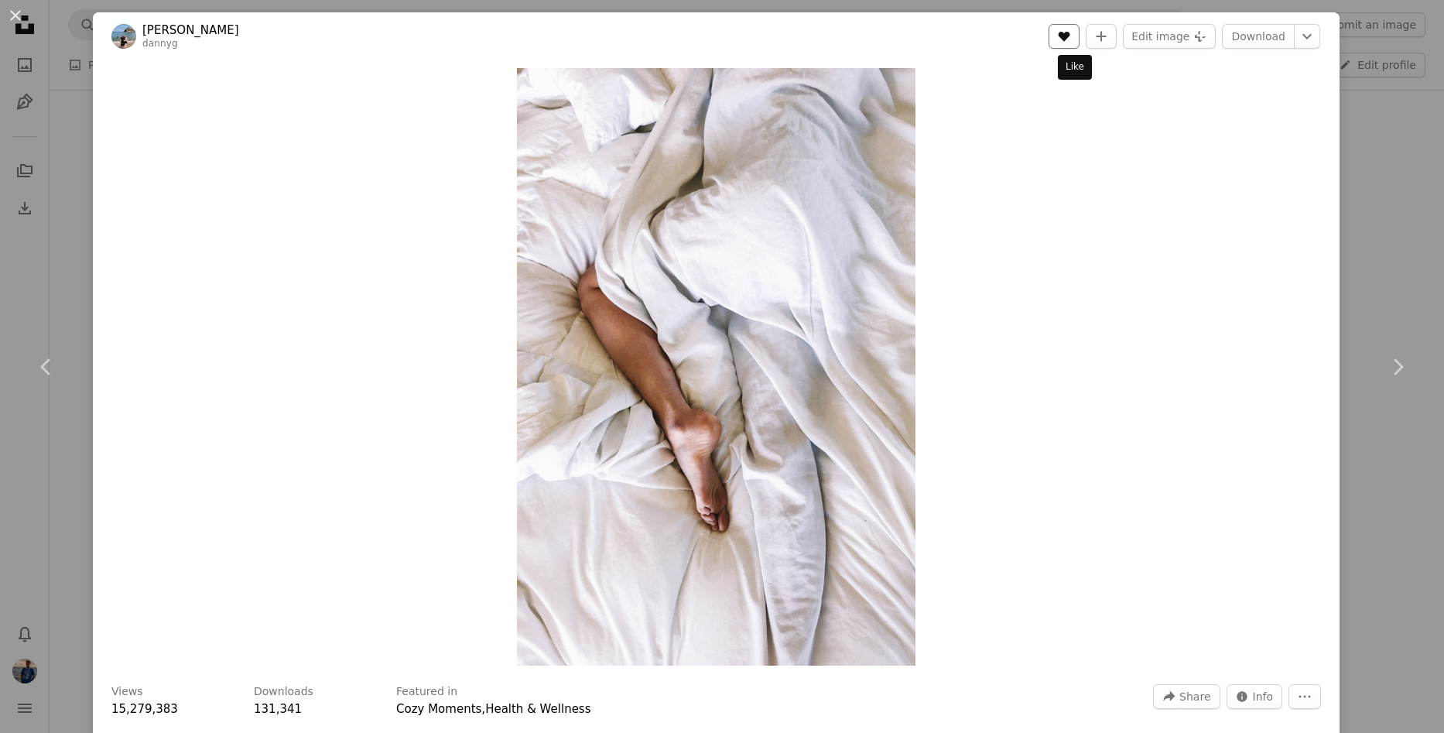
click at [1075, 43] on button "A heart" at bounding box center [1063, 36] width 31 height 25
click at [689, 418] on img "Zoom in on this image" at bounding box center [716, 366] width 398 height 597
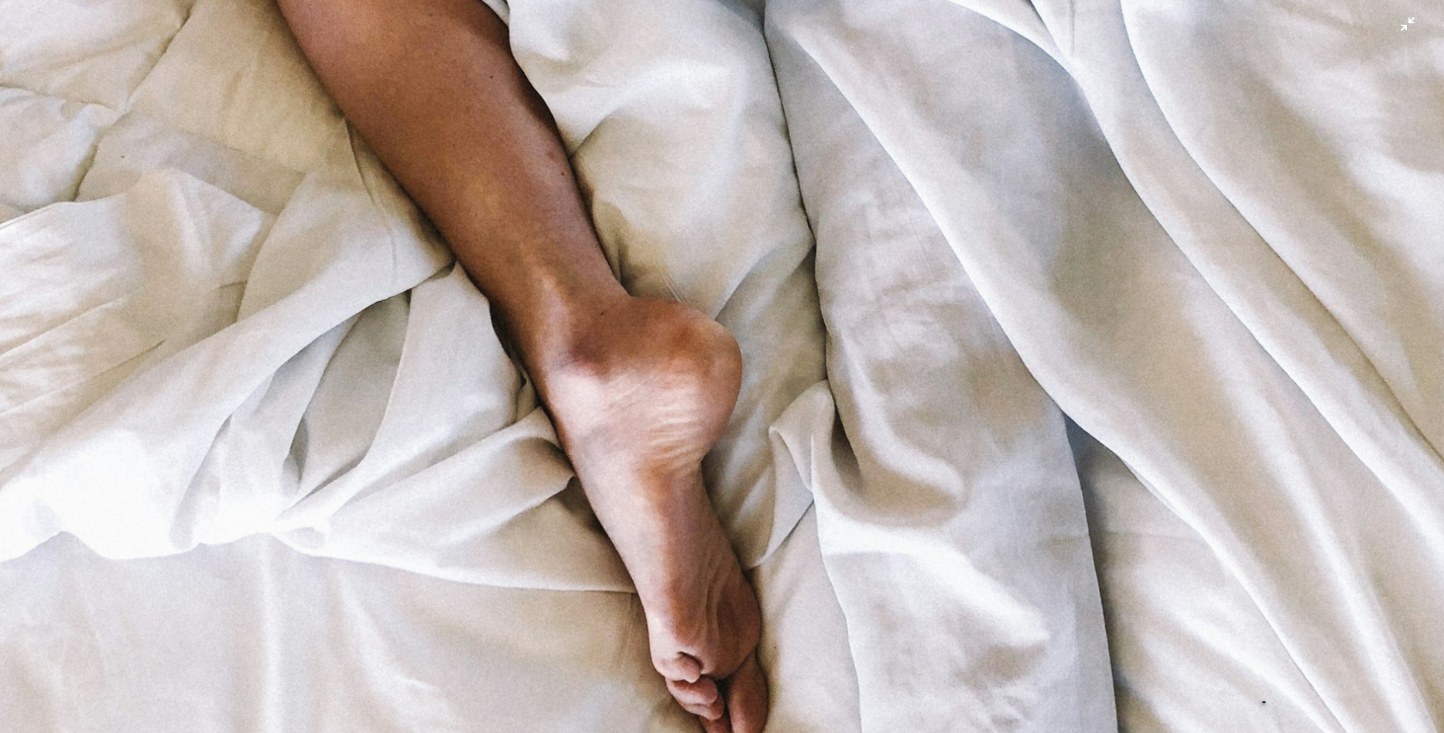
scroll to position [942, 0]
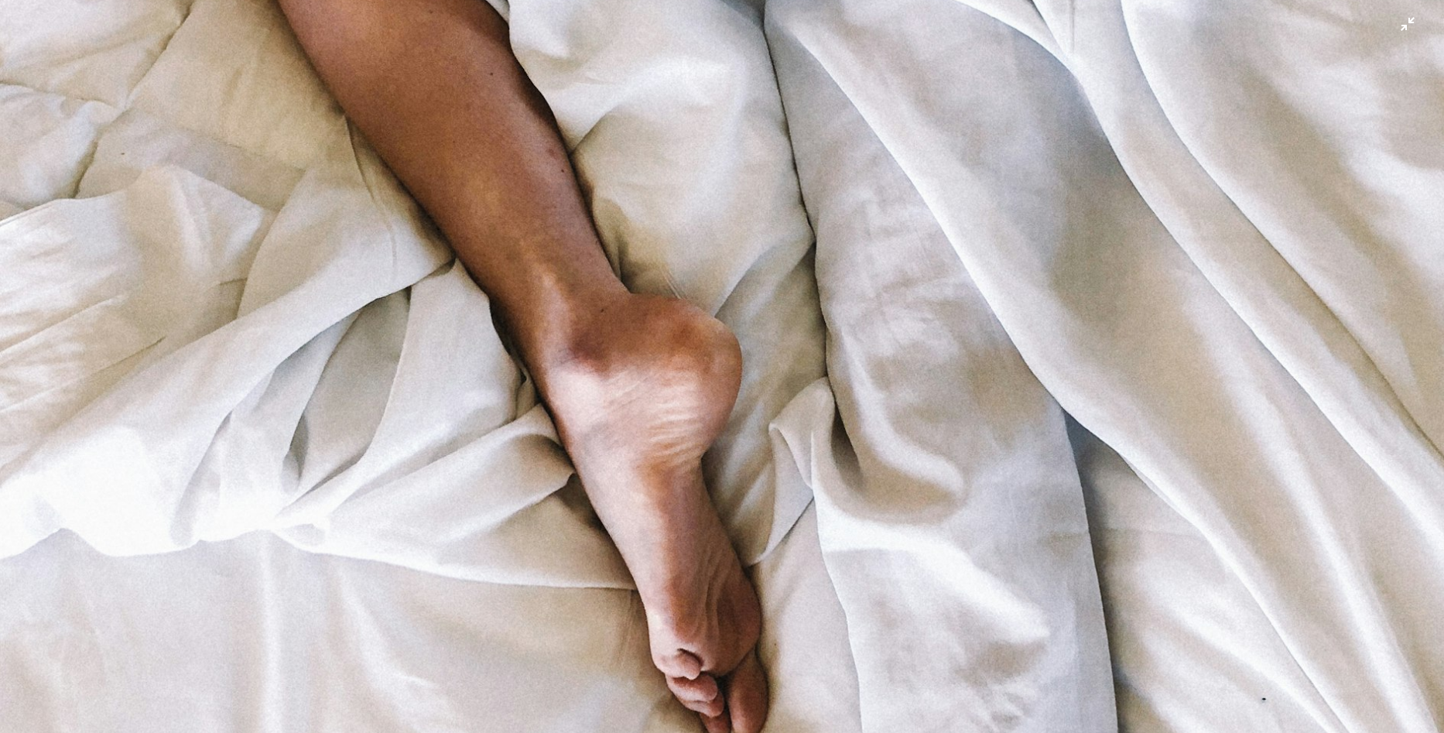
click at [689, 444] on img "Zoom out on this image" at bounding box center [721, 142] width 1445 height 2169
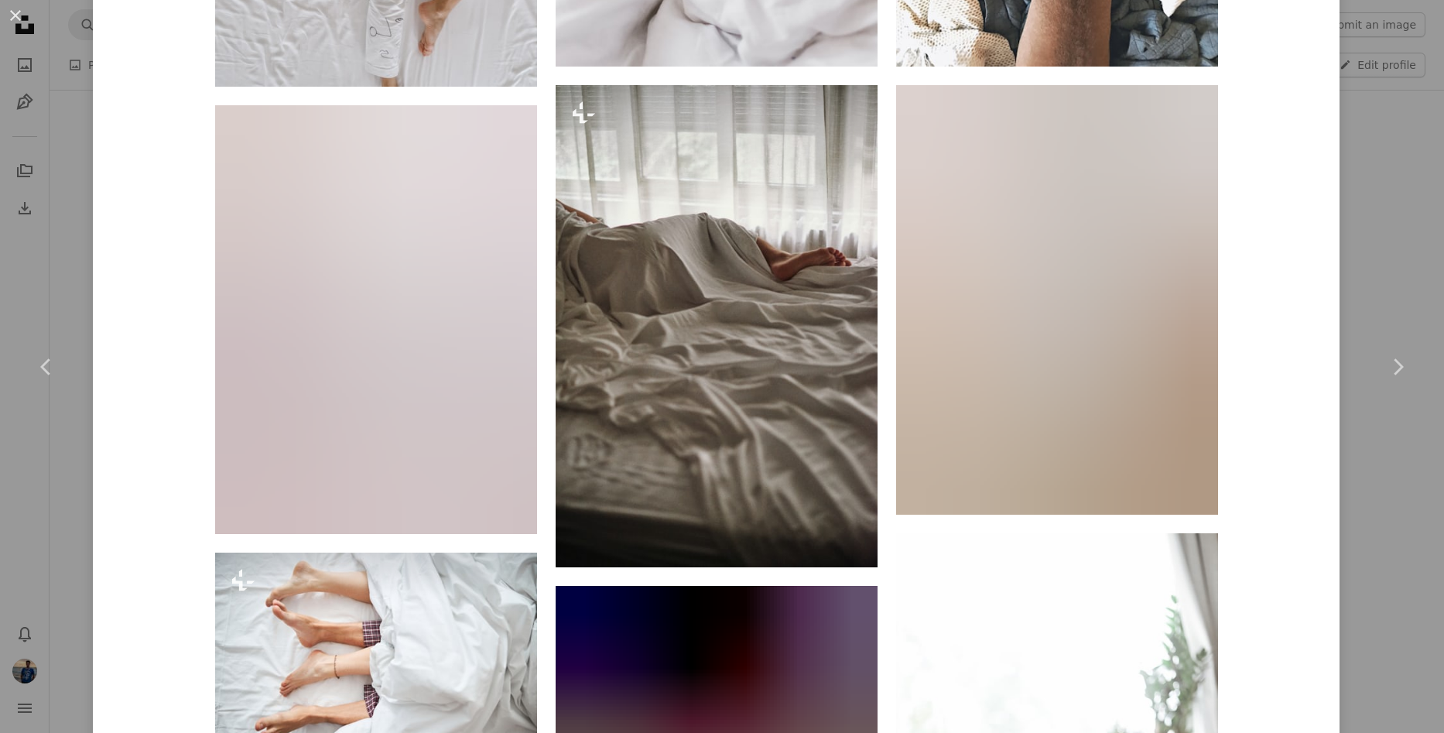
scroll to position [1470, 0]
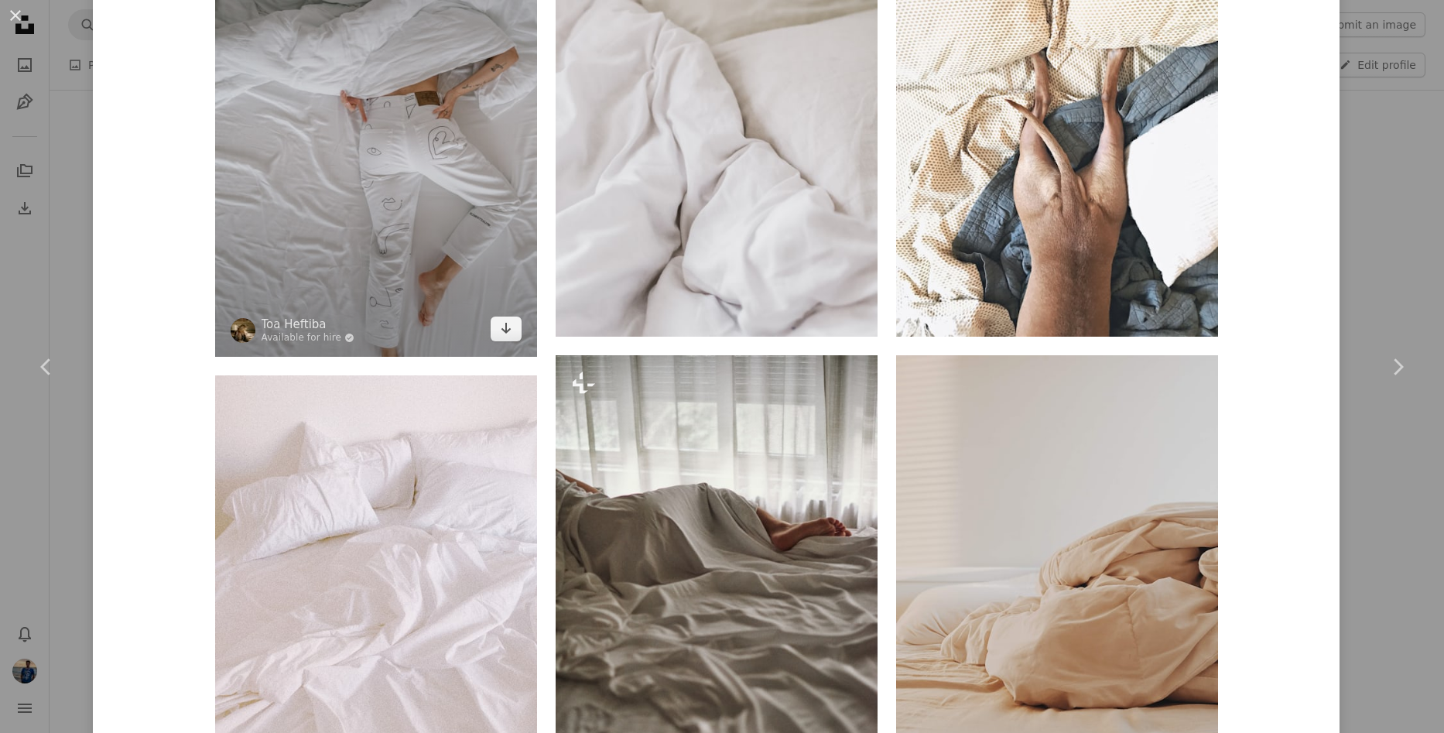
click at [433, 243] on img at bounding box center [376, 132] width 322 height 450
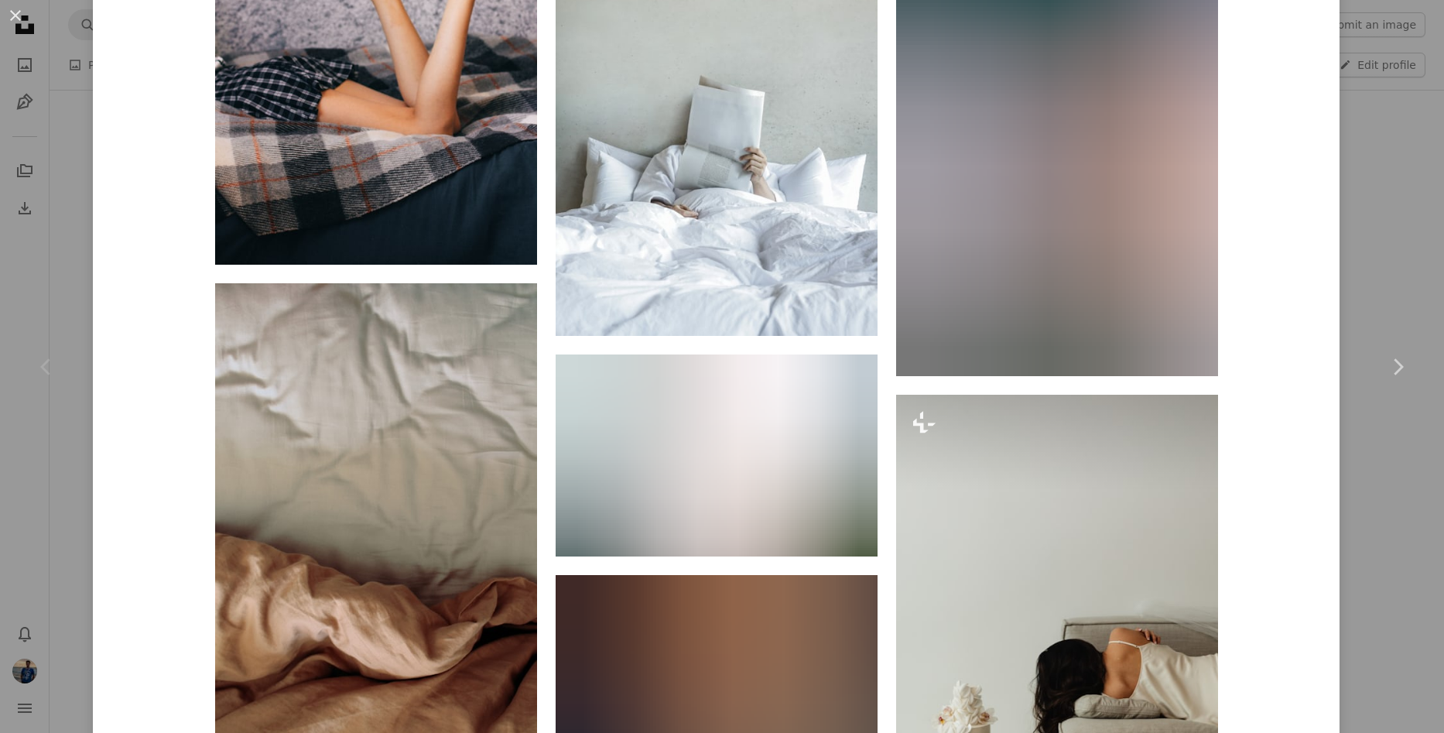
scroll to position [10228, 0]
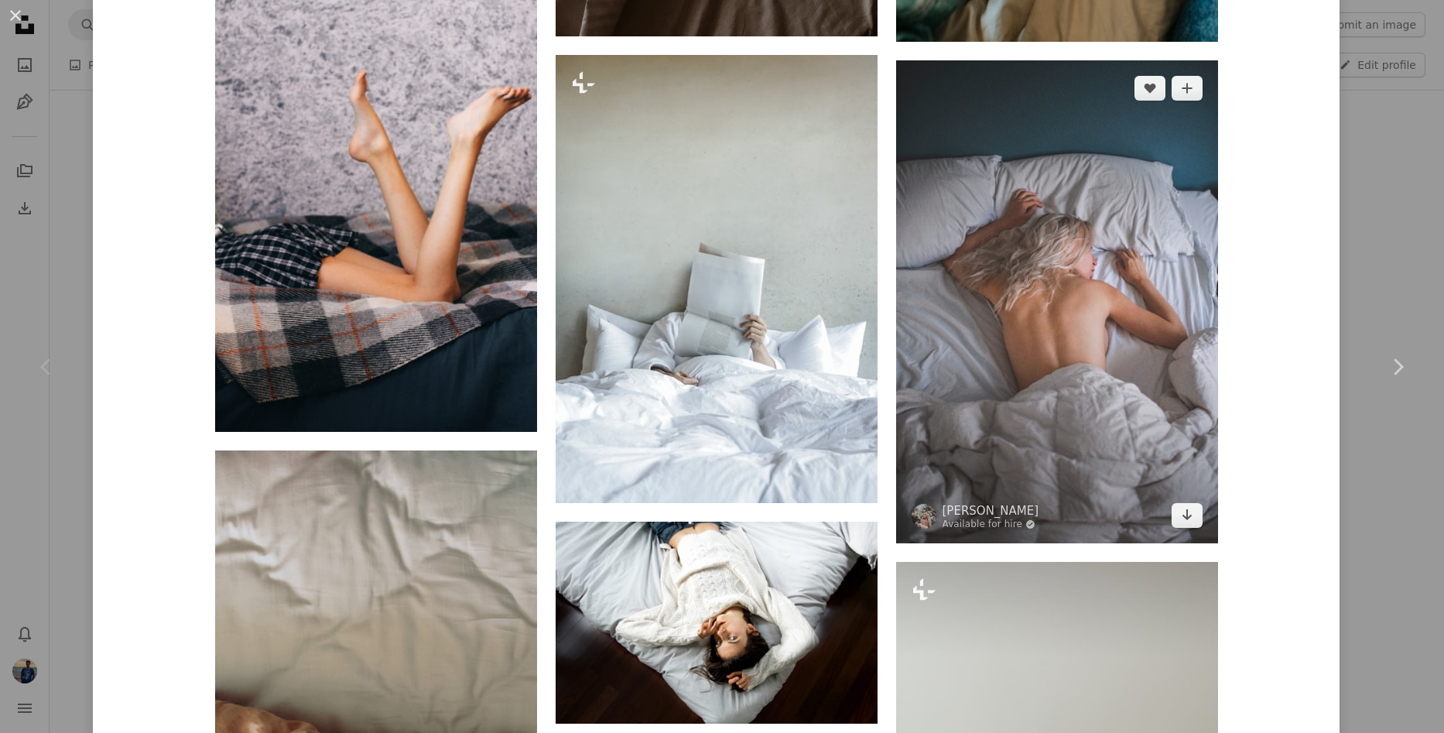
click at [1059, 308] on img at bounding box center [1057, 301] width 322 height 482
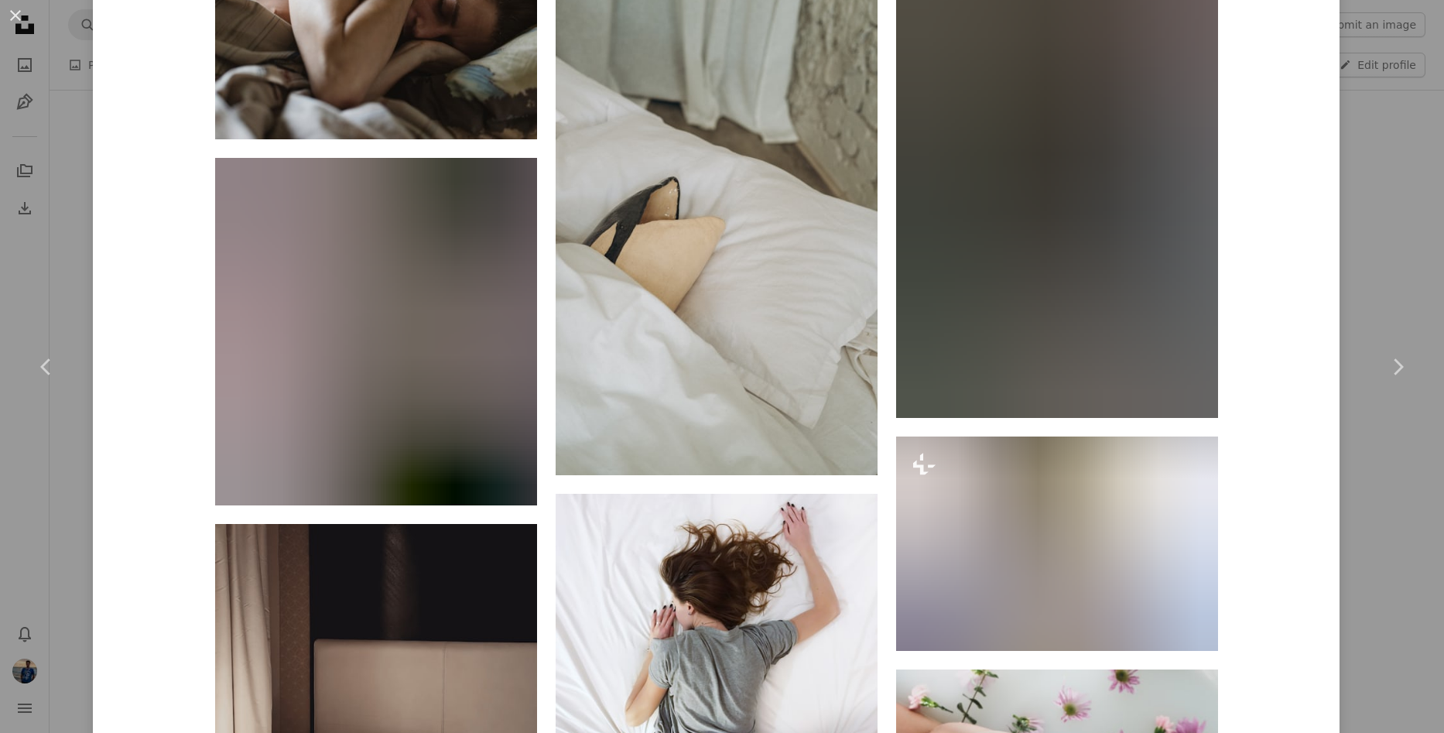
scroll to position [4178, 0]
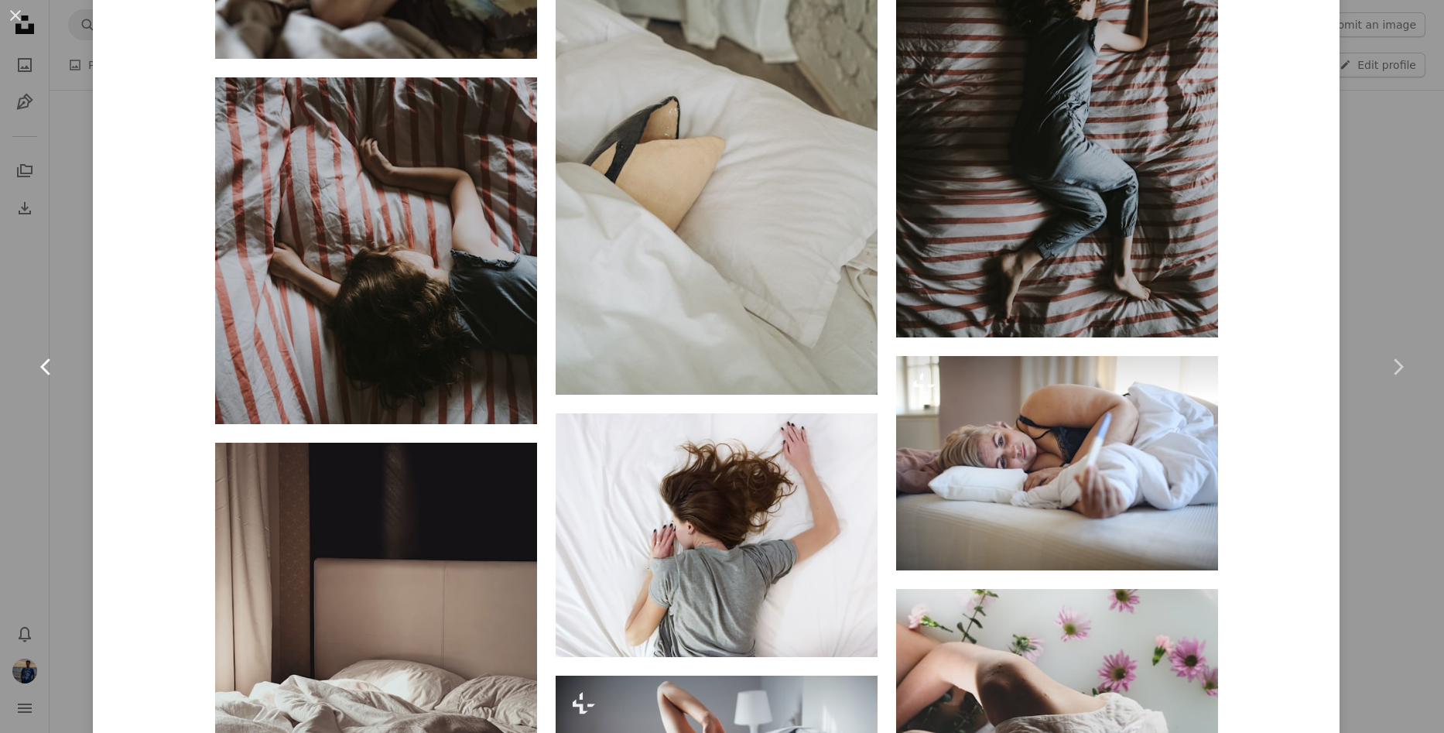
click at [61, 324] on link "Chevron left" at bounding box center [46, 366] width 93 height 149
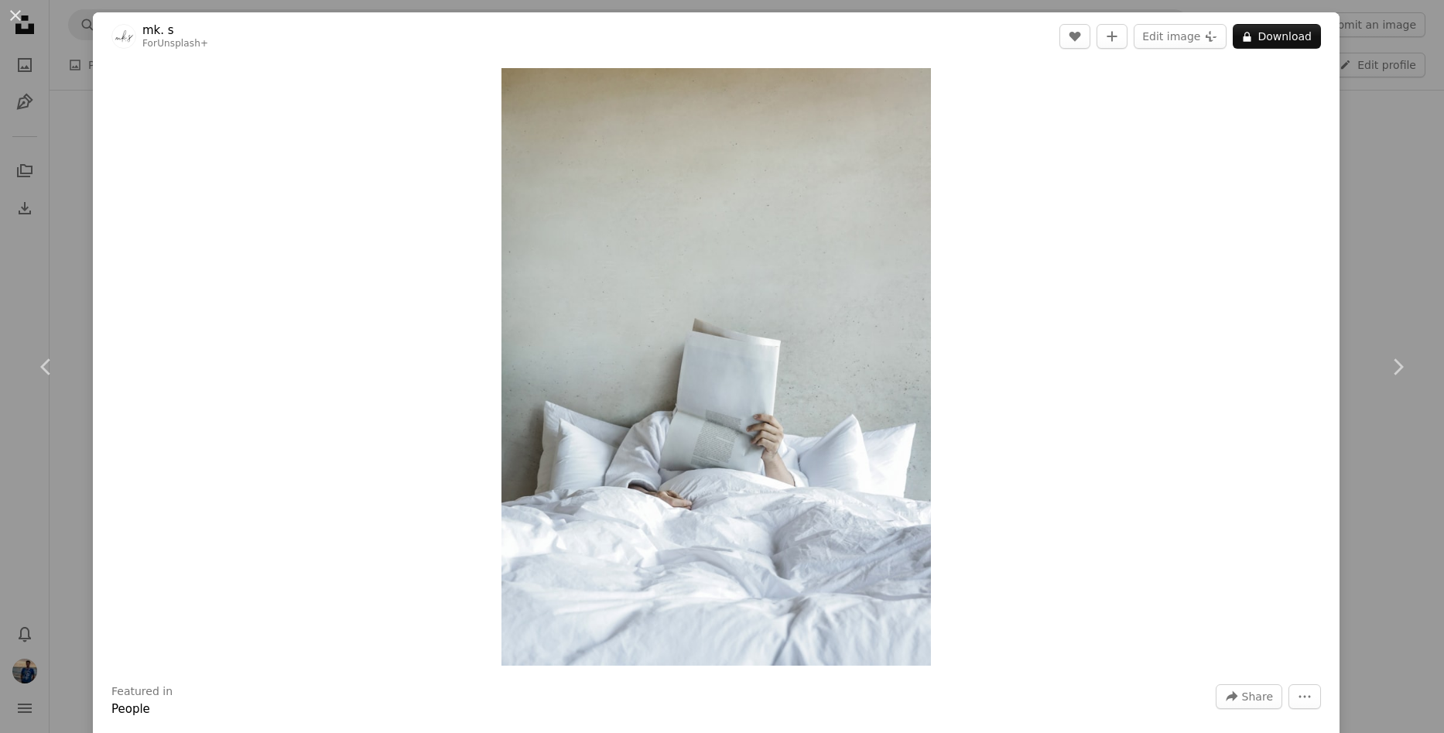
drag, startPoint x: 12, startPoint y: 401, endPoint x: 25, endPoint y: 201, distance: 200.1
click at [13, 402] on link "Chevron left" at bounding box center [46, 366] width 93 height 149
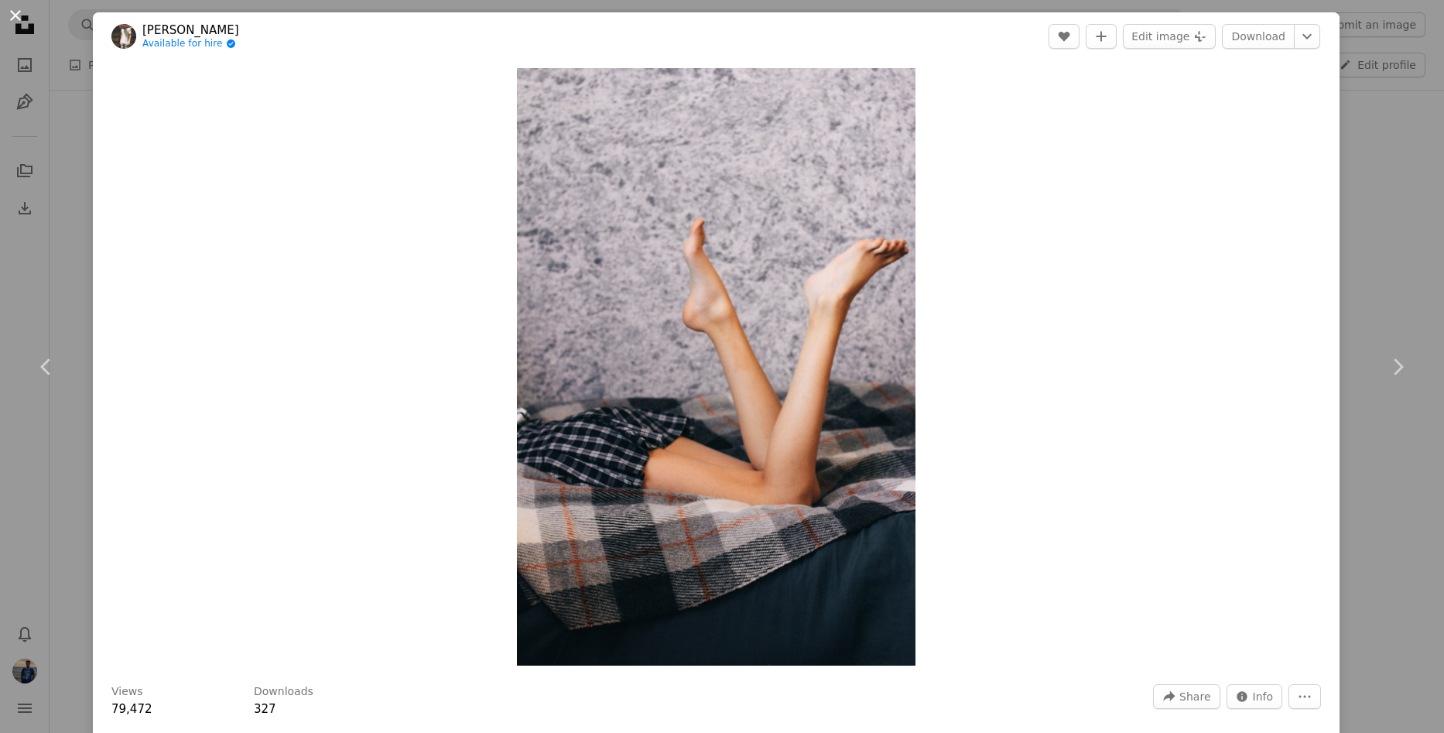
click at [15, 22] on button "An X shape" at bounding box center [15, 15] width 19 height 19
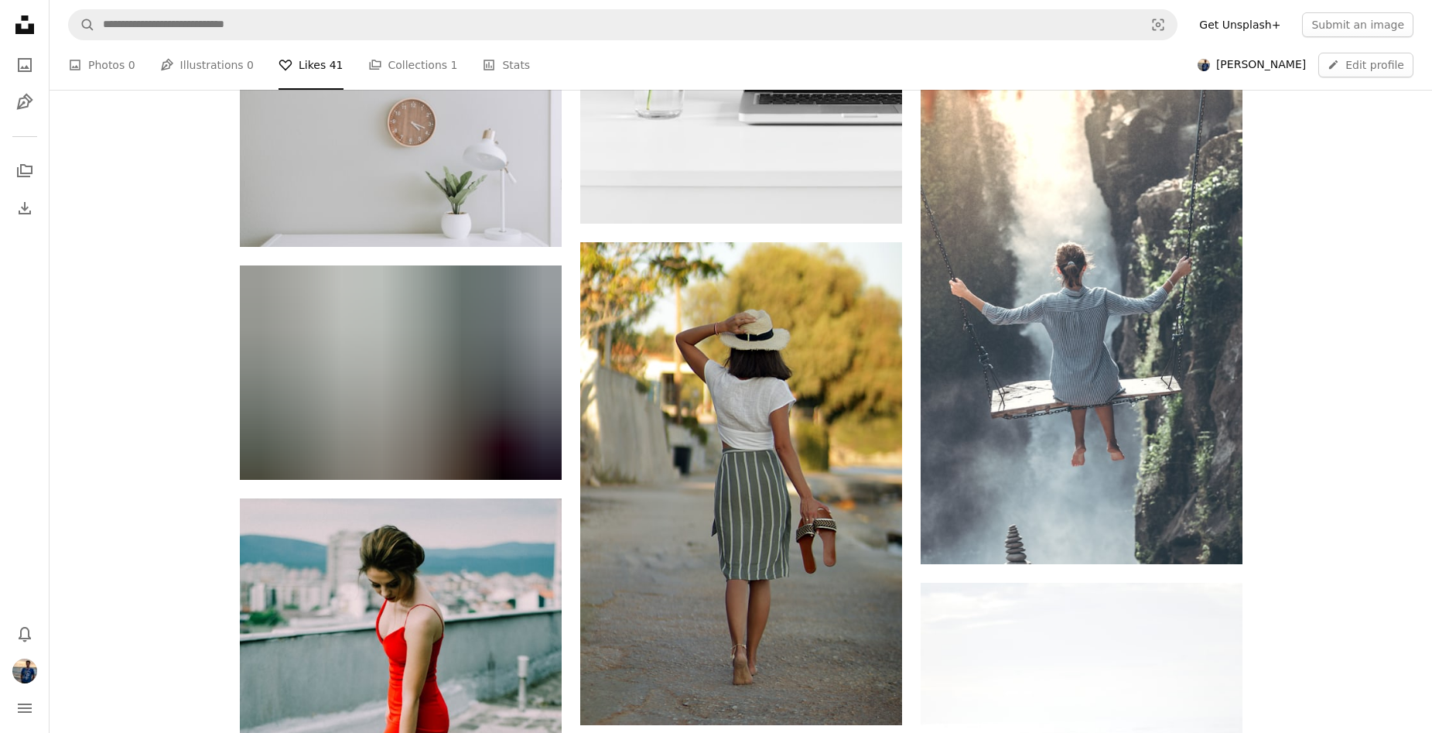
scroll to position [3482, 0]
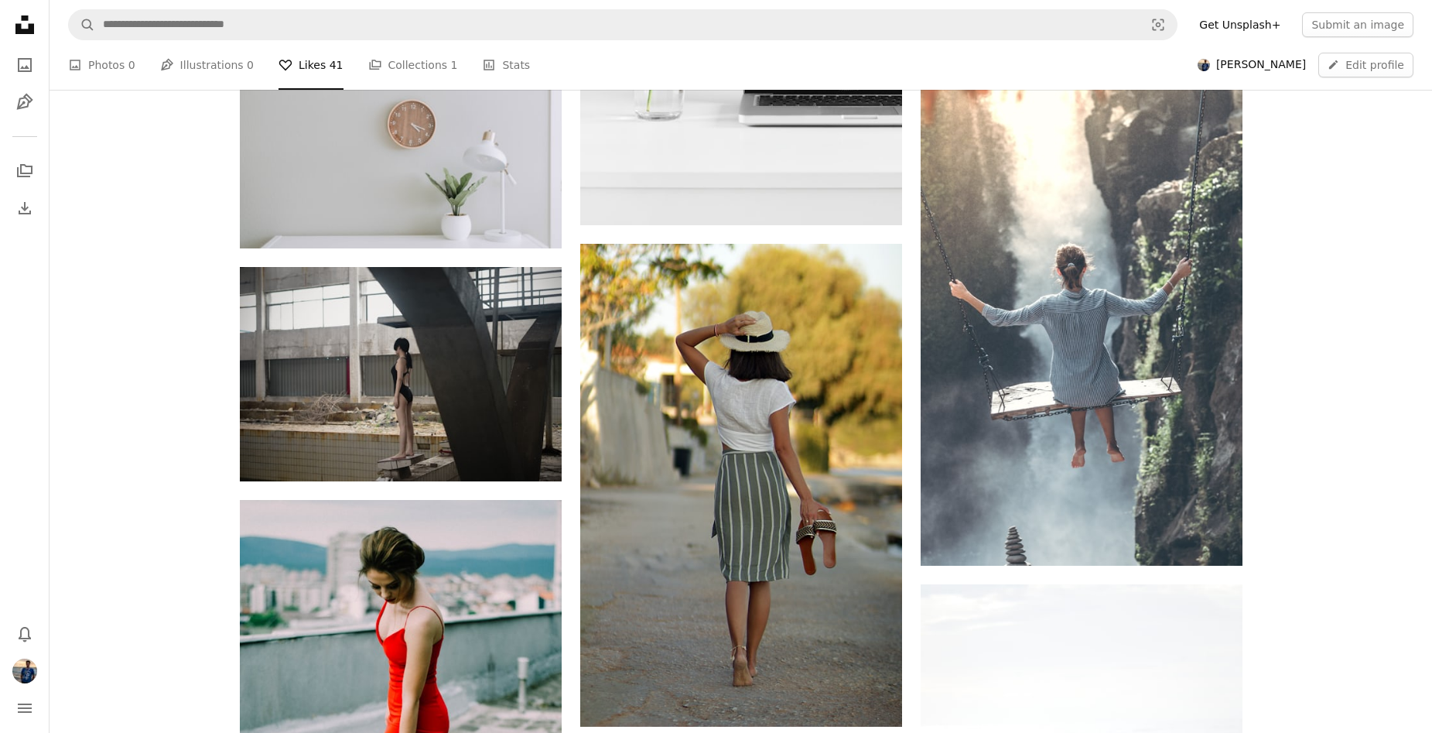
click at [26, 28] on icon "Unsplash logo Unsplash Home" at bounding box center [24, 24] width 31 height 31
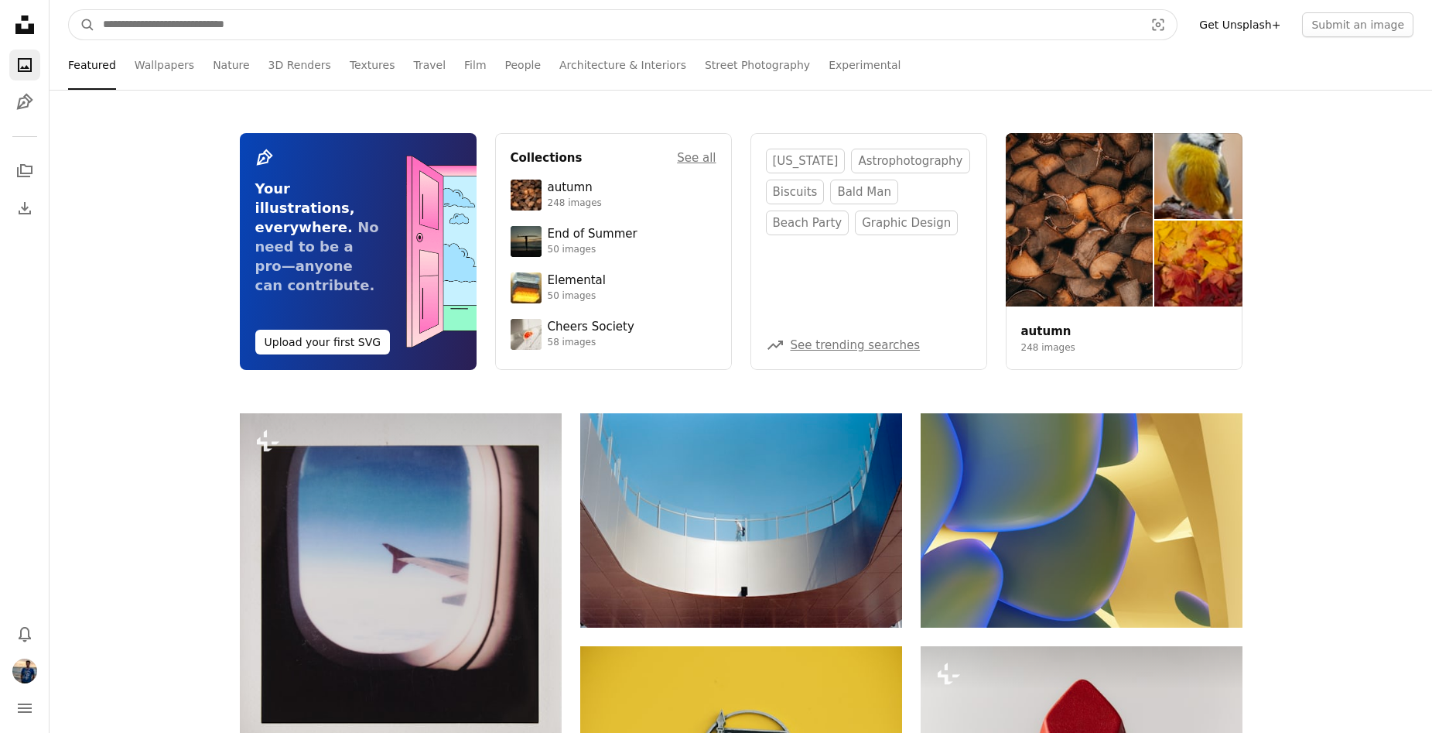
click at [221, 32] on input "Find visuals sitewide" at bounding box center [617, 24] width 1045 height 29
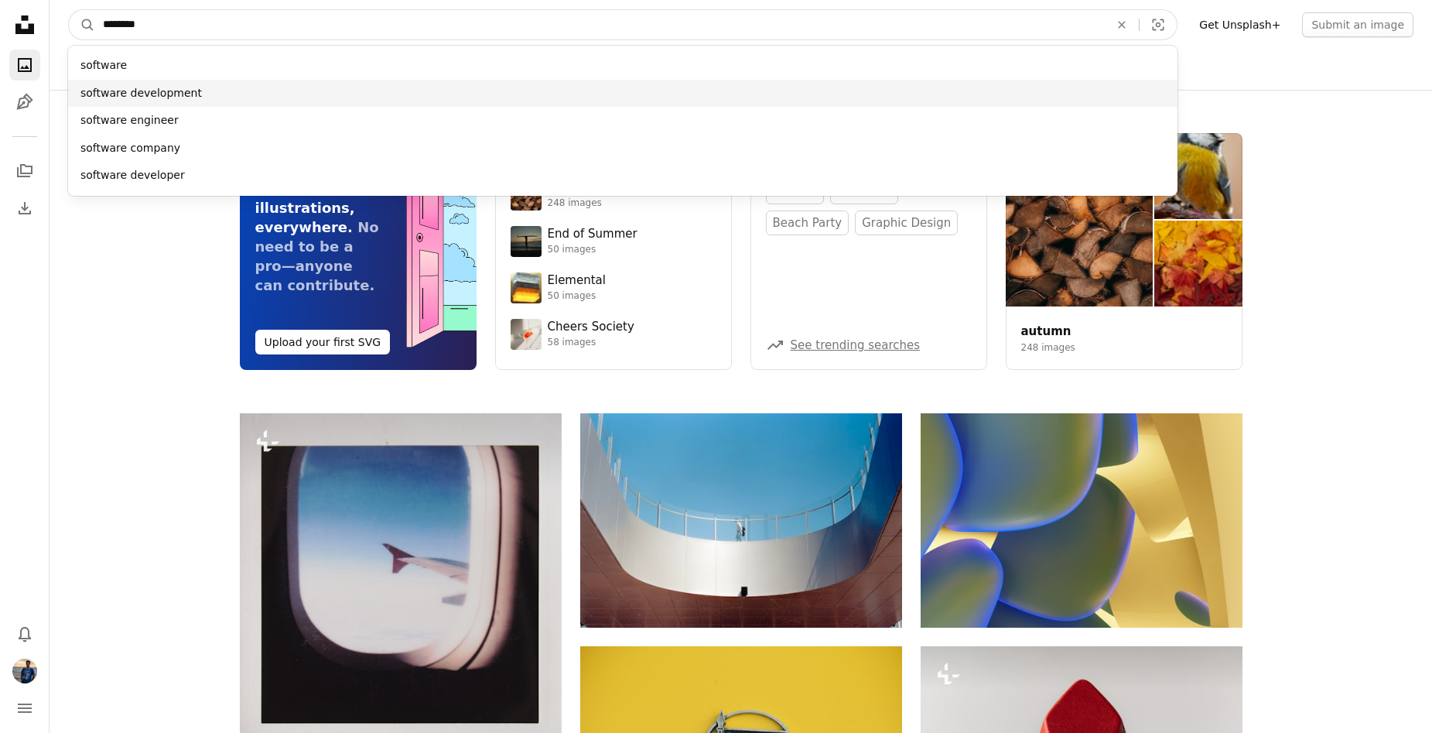
type input "********"
